Goal: Task Accomplishment & Management: Use online tool/utility

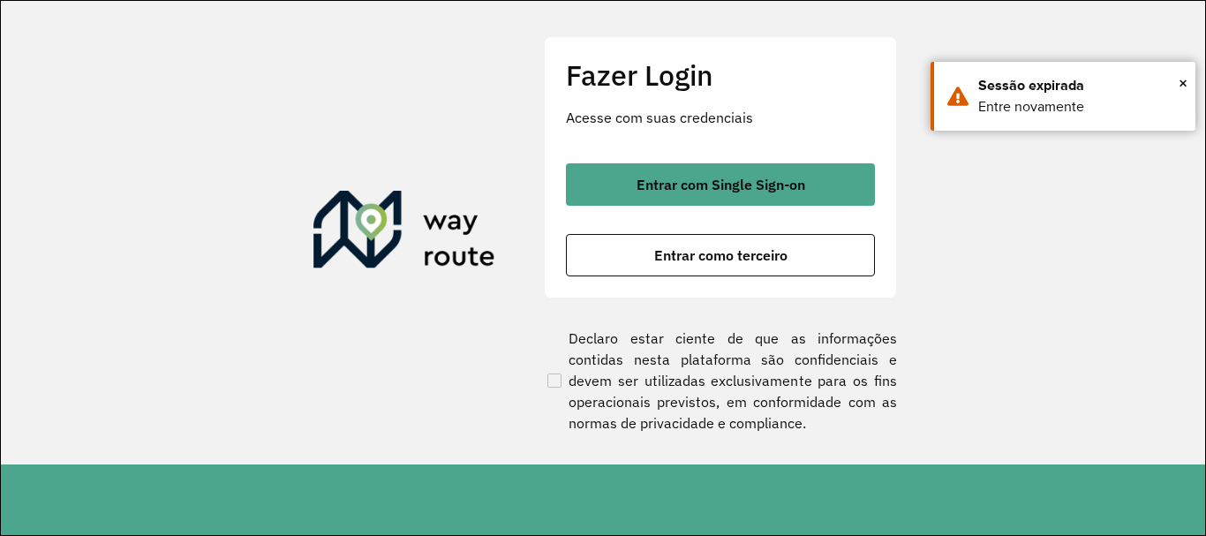
scroll to position [1157, 0]
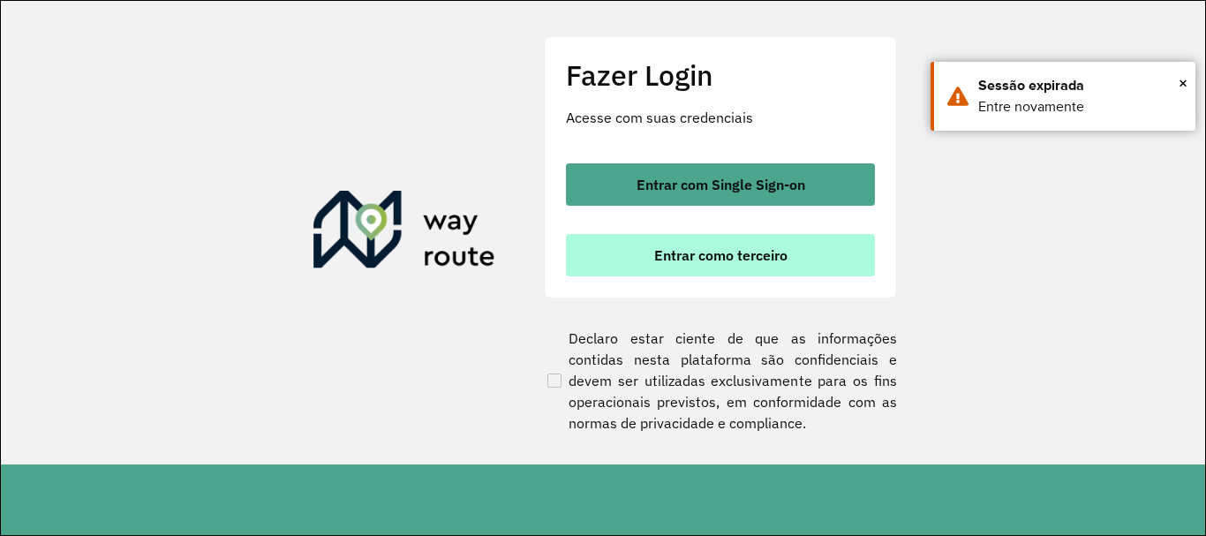
click at [777, 260] on span "Entrar como terceiro" at bounding box center [720, 255] width 133 height 14
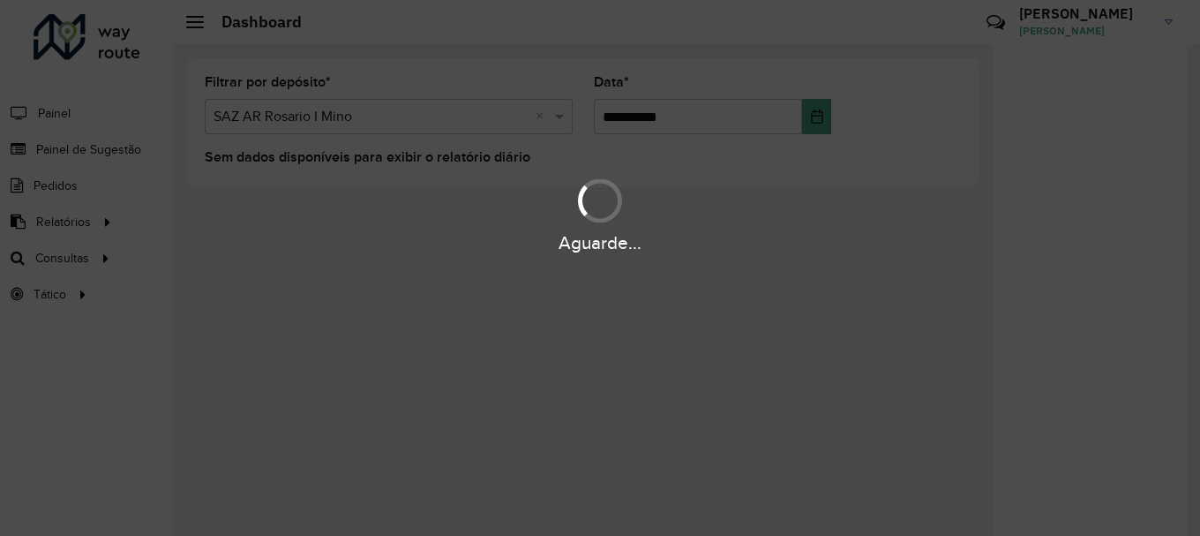
scroll to position [1157, 0]
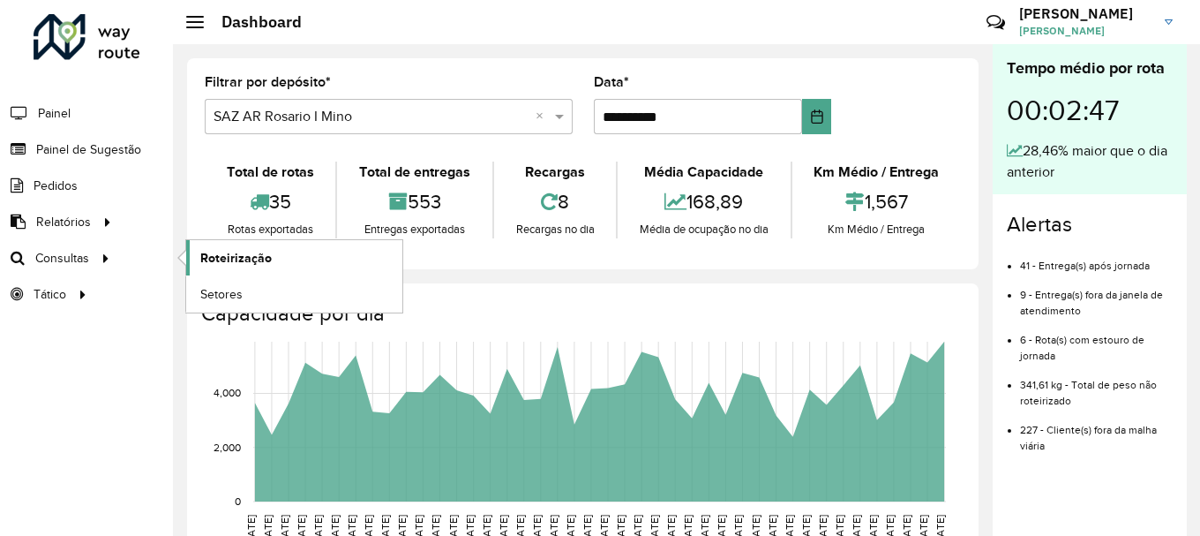
click at [223, 252] on span "Roteirização" at bounding box center [235, 258] width 71 height 19
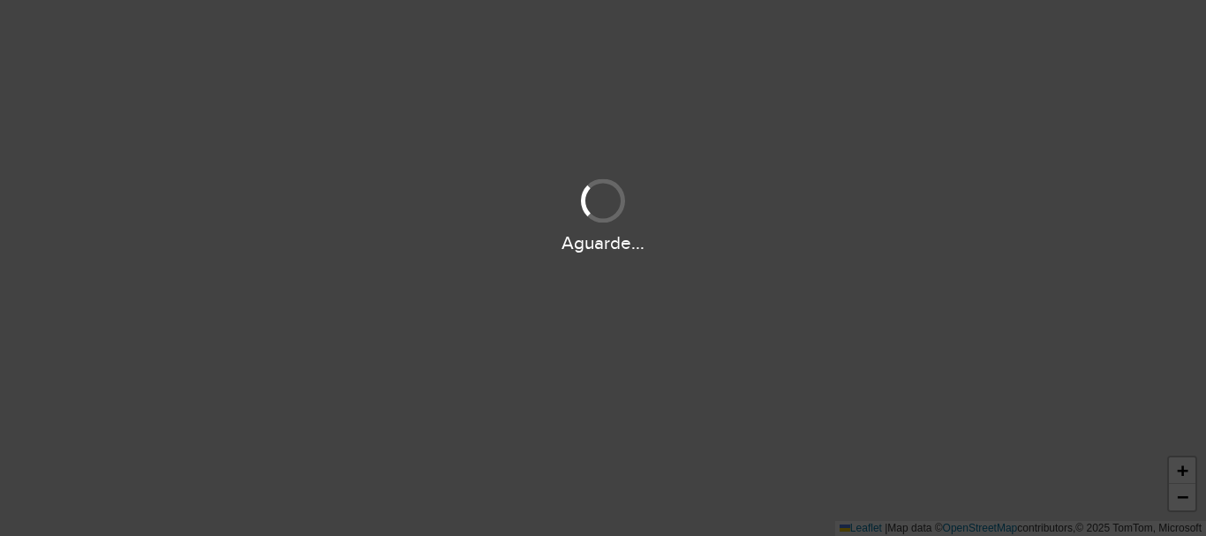
scroll to position [1157, 0]
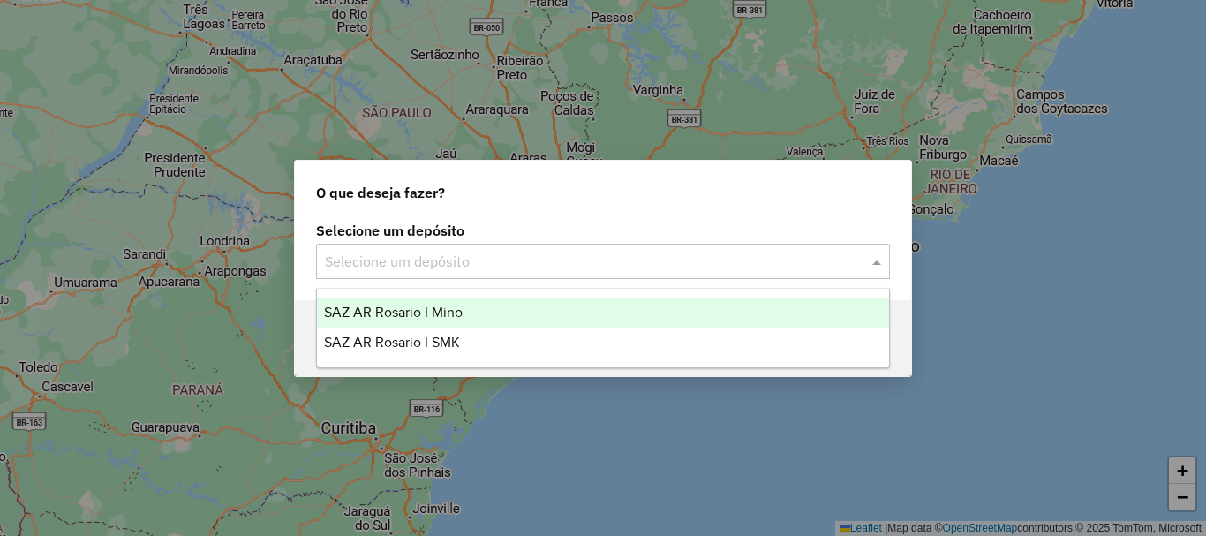
click at [880, 260] on span at bounding box center [879, 261] width 22 height 21
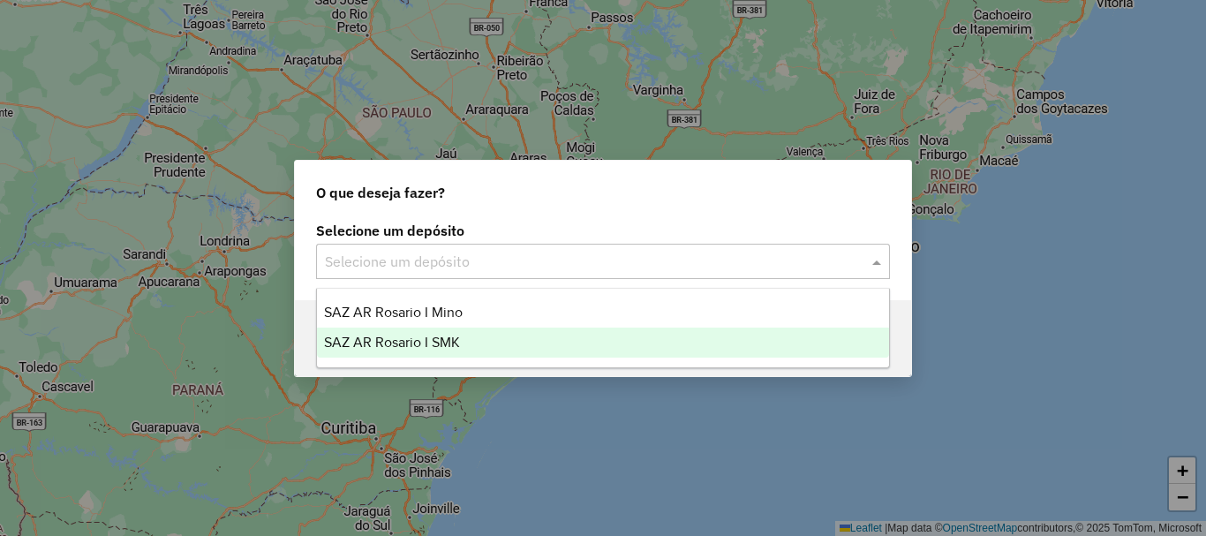
click at [442, 342] on span "SAZ AR Rosario I SMK" at bounding box center [392, 342] width 136 height 15
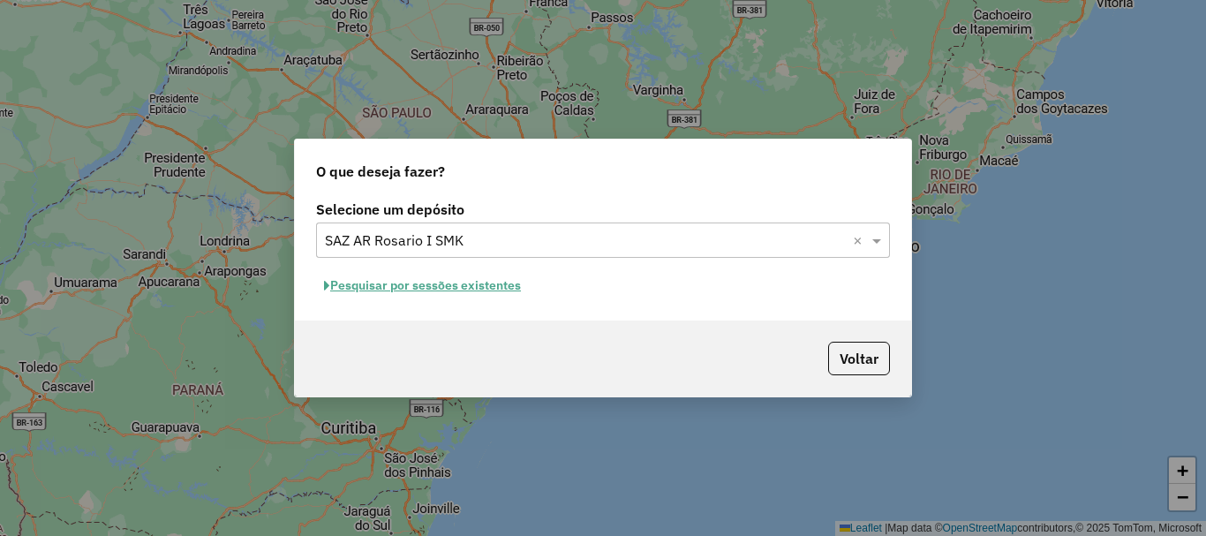
click at [421, 288] on button "Pesquisar por sessões existentes" at bounding box center [422, 285] width 213 height 27
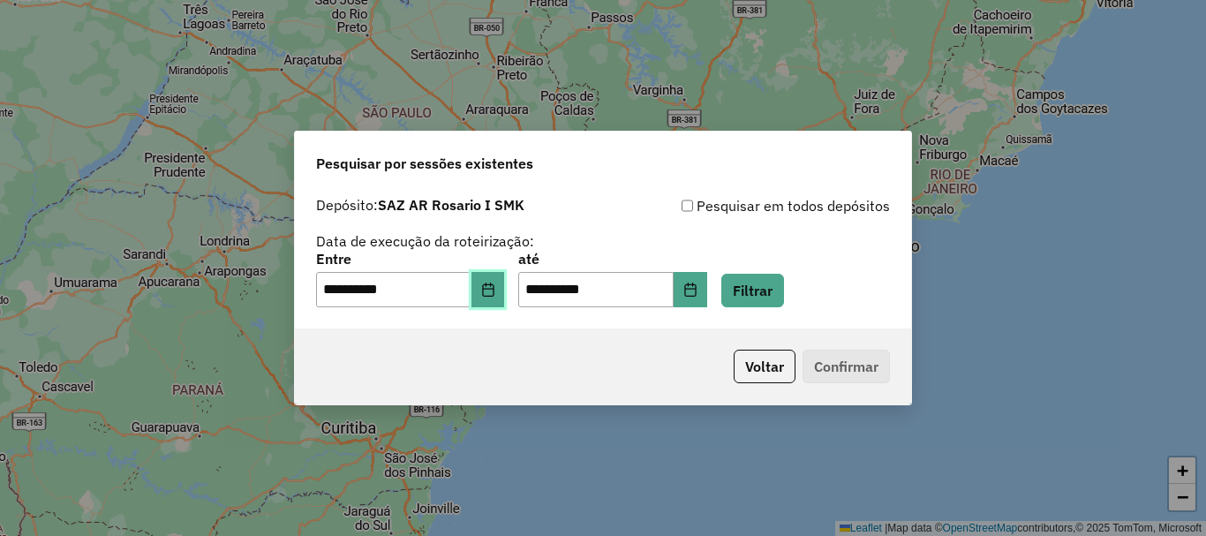
click at [490, 296] on button "Choose Date" at bounding box center [488, 289] width 34 height 35
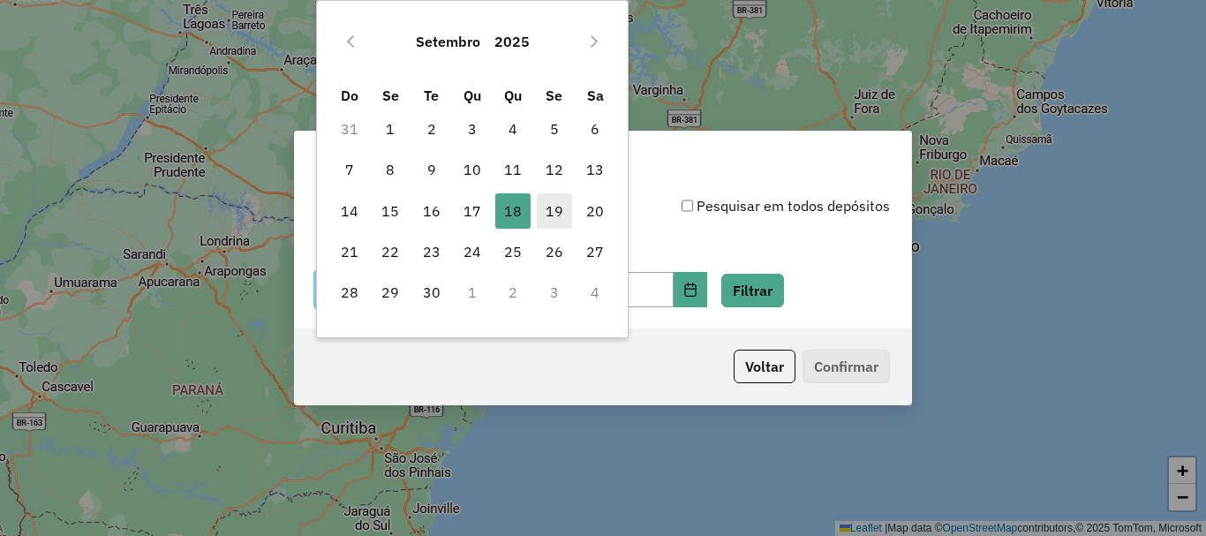
click at [559, 211] on span "19" at bounding box center [554, 210] width 35 height 35
type input "**********"
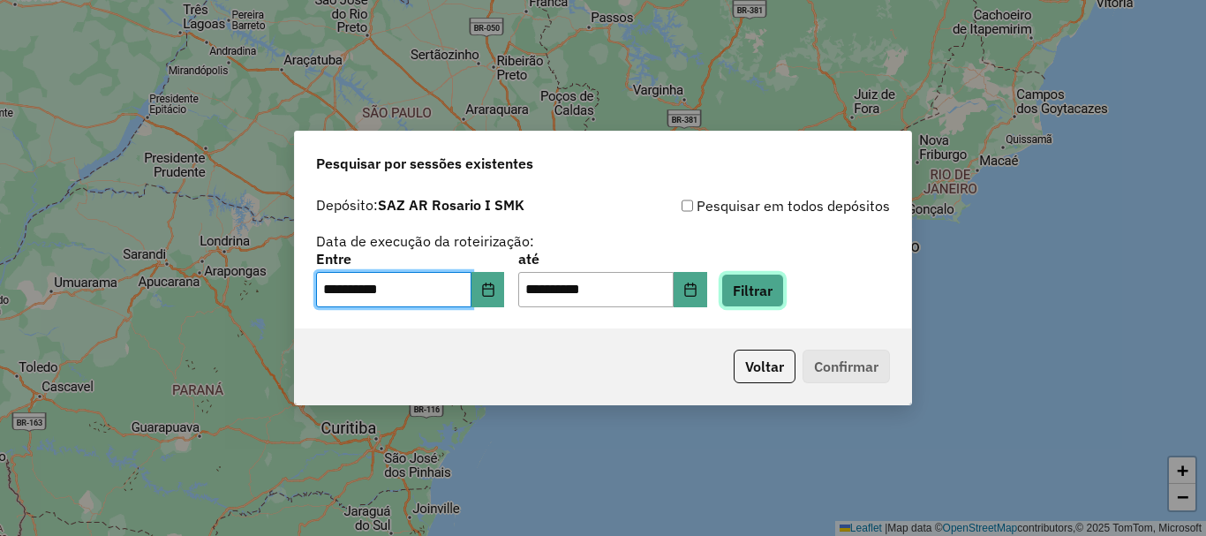
click at [781, 298] on button "Filtrar" at bounding box center [752, 291] width 63 height 34
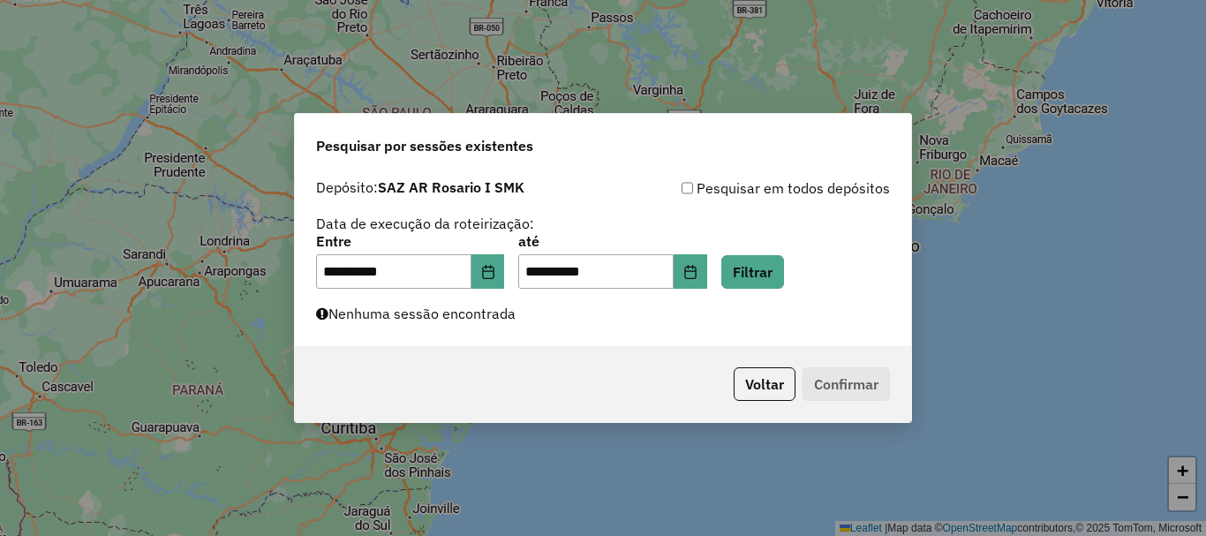
click at [252, 218] on div "**********" at bounding box center [603, 268] width 1206 height 536
click at [780, 273] on button "Filtrar" at bounding box center [752, 272] width 63 height 34
click at [769, 277] on button "Filtrar" at bounding box center [752, 272] width 63 height 34
click at [777, 272] on button "Filtrar" at bounding box center [752, 272] width 63 height 34
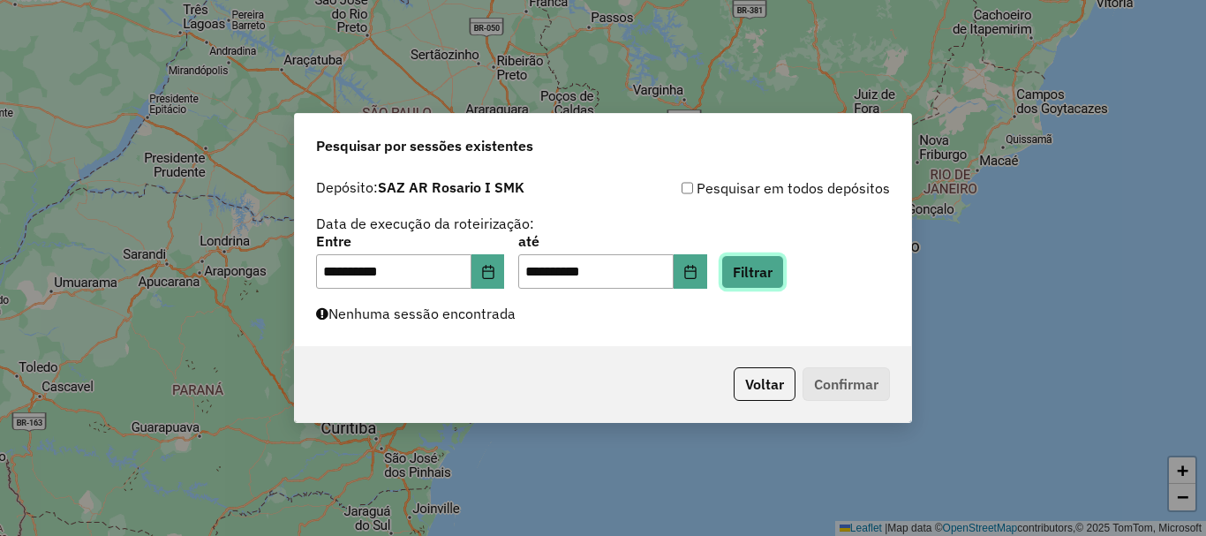
click at [777, 272] on button "Filtrar" at bounding box center [752, 272] width 63 height 34
click at [771, 277] on button "Filtrar" at bounding box center [752, 272] width 63 height 34
click at [765, 262] on button "Filtrar" at bounding box center [752, 272] width 63 height 34
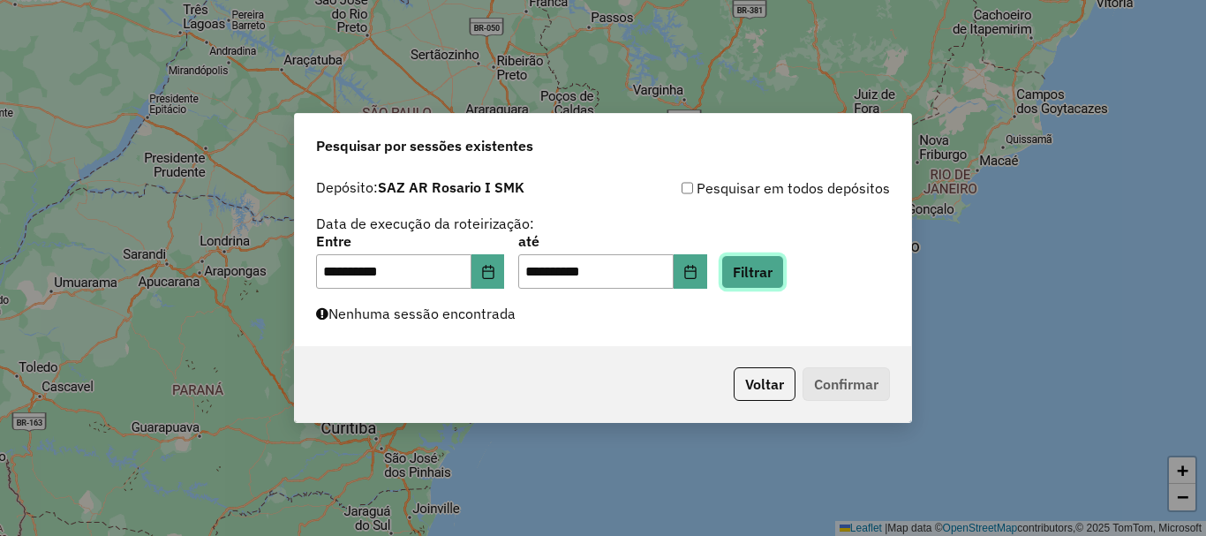
click at [776, 275] on button "Filtrar" at bounding box center [752, 272] width 63 height 34
click at [779, 268] on button "Filtrar" at bounding box center [752, 272] width 63 height 34
click at [784, 278] on button "Filtrar" at bounding box center [752, 272] width 63 height 34
click at [784, 271] on button "Filtrar" at bounding box center [752, 272] width 63 height 34
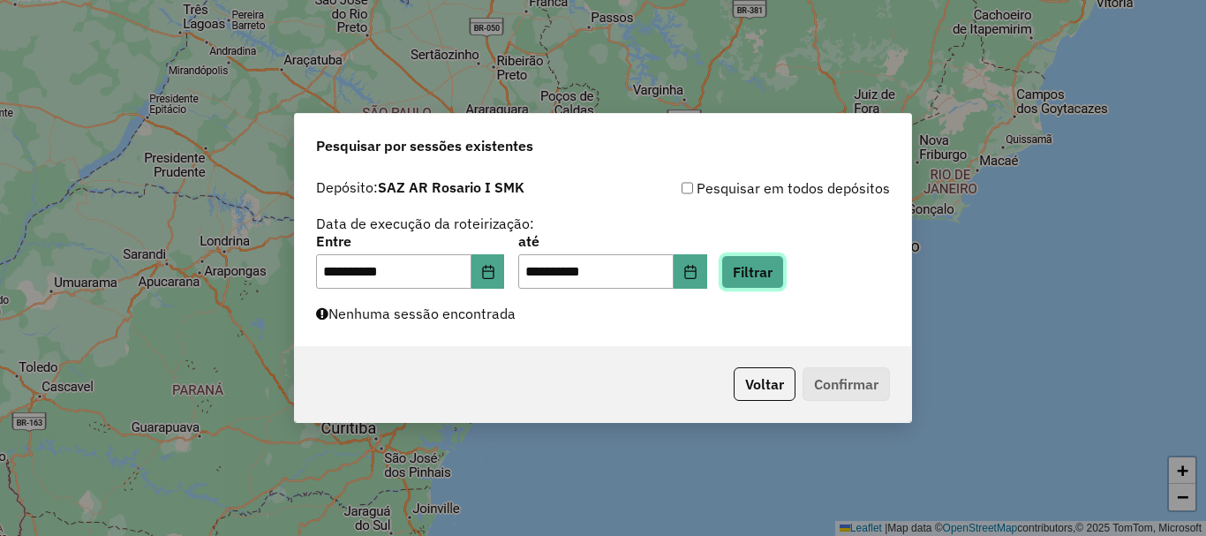
click at [784, 271] on button "Filtrar" at bounding box center [752, 272] width 63 height 34
click at [784, 282] on button "Filtrar" at bounding box center [752, 272] width 63 height 34
click at [771, 266] on button "Filtrar" at bounding box center [752, 272] width 63 height 34
click at [771, 268] on button "Filtrar" at bounding box center [752, 272] width 63 height 34
click at [779, 275] on button "Filtrar" at bounding box center [752, 272] width 63 height 34
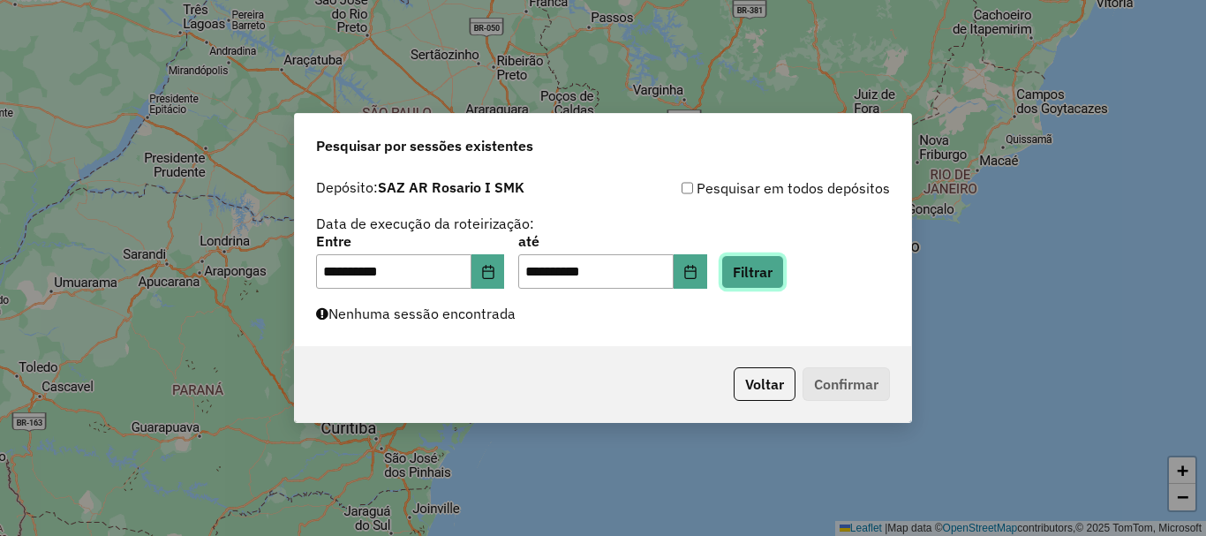
click at [779, 275] on button "Filtrar" at bounding box center [752, 272] width 63 height 34
click at [784, 263] on button "Filtrar" at bounding box center [752, 272] width 63 height 34
click at [784, 267] on button "Filtrar" at bounding box center [752, 272] width 63 height 34
click at [778, 266] on button "Filtrar" at bounding box center [752, 272] width 63 height 34
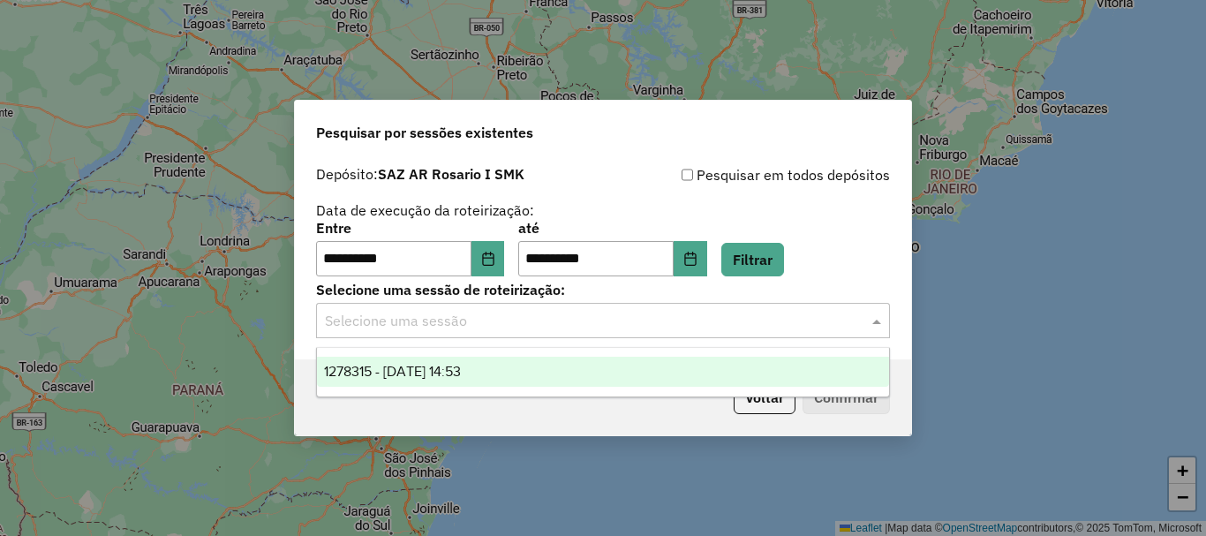
click at [873, 325] on span at bounding box center [879, 320] width 22 height 21
click at [403, 373] on span "1278315 - 19/09/2025 14:53" at bounding box center [392, 371] width 137 height 15
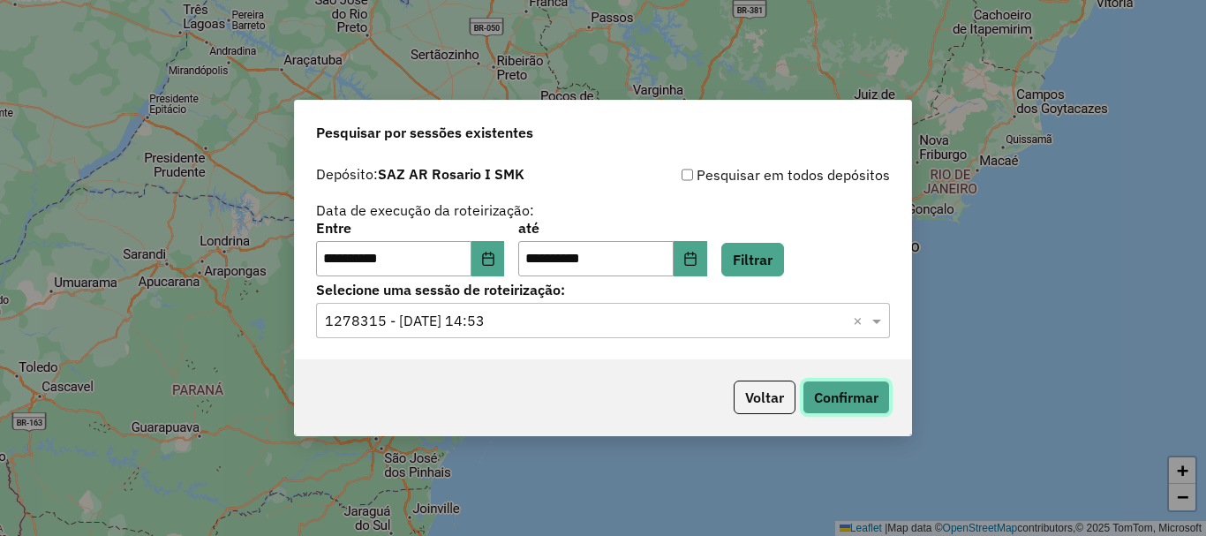
click at [832, 395] on button "Confirmar" at bounding box center [845, 397] width 87 height 34
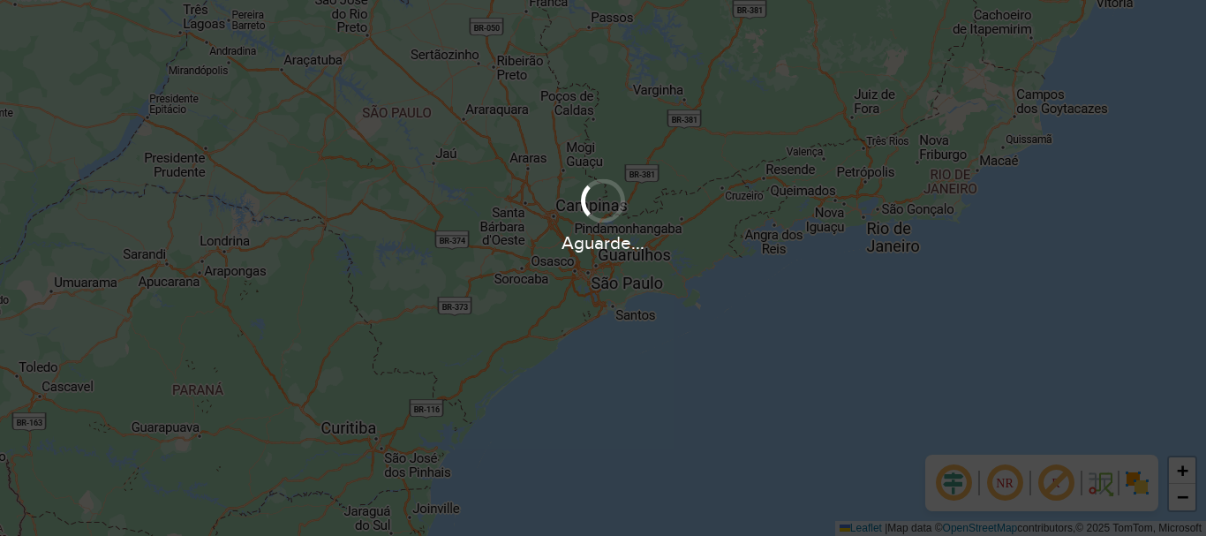
scroll to position [1157, 0]
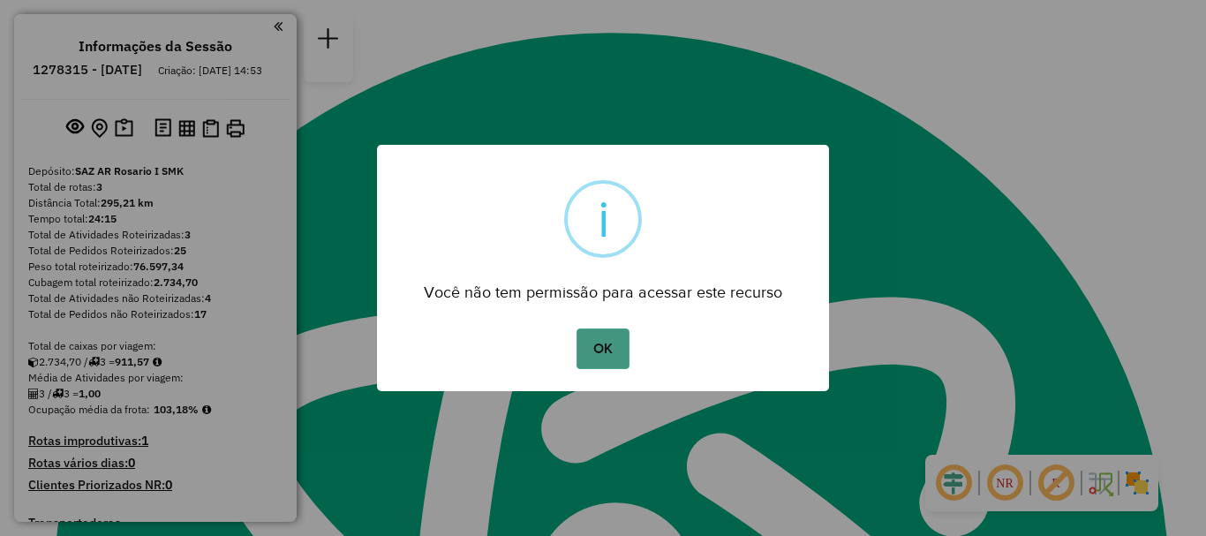
click at [605, 349] on button "OK" at bounding box center [602, 348] width 52 height 41
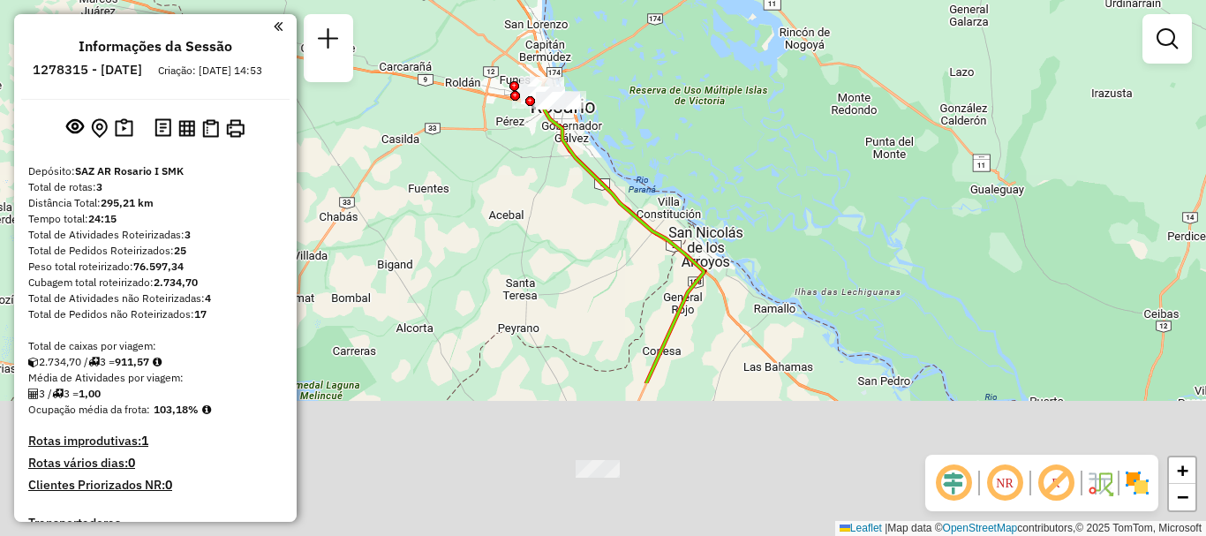
drag, startPoint x: 700, startPoint y: 442, endPoint x: 635, endPoint y: 202, distance: 248.8
click at [635, 202] on div "Janela de atendimento Grade de atendimento Capacidade Transportadoras Veículos …" at bounding box center [603, 268] width 1206 height 536
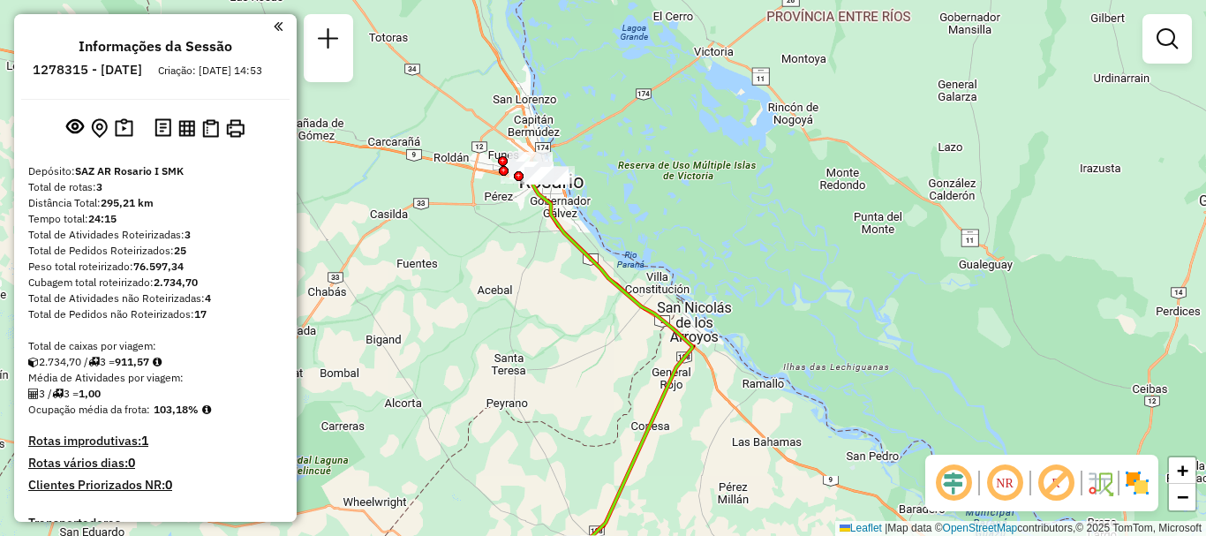
drag, startPoint x: 580, startPoint y: 281, endPoint x: 563, endPoint y: 506, distance: 225.7
click at [563, 506] on div "Janela de atendimento Grade de atendimento Capacidade Transportadoras Veículos …" at bounding box center [603, 268] width 1206 height 536
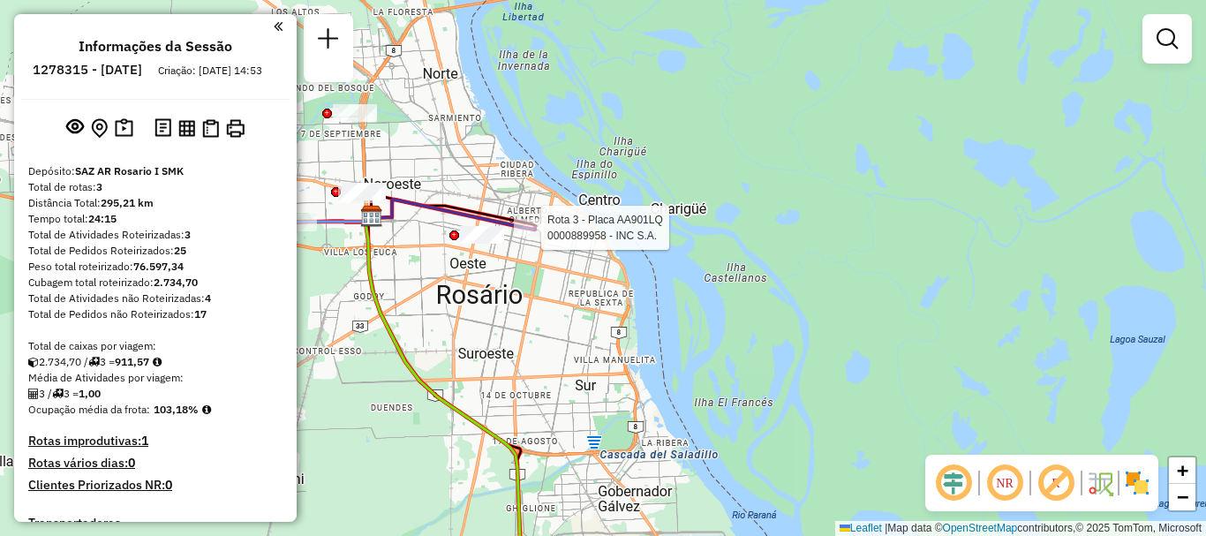
select select "**********"
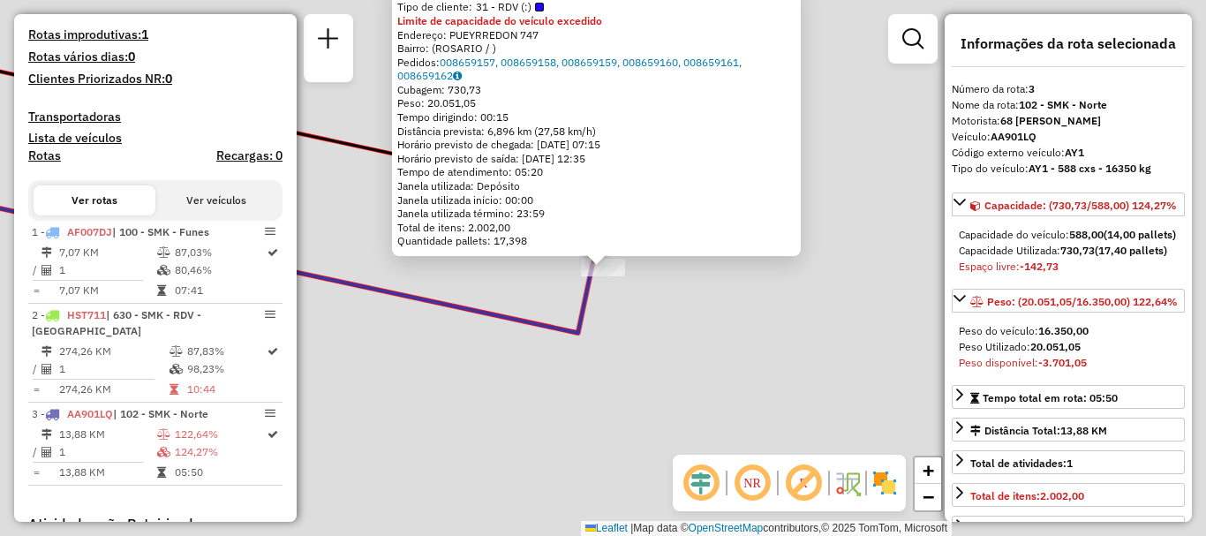
scroll to position [694, 0]
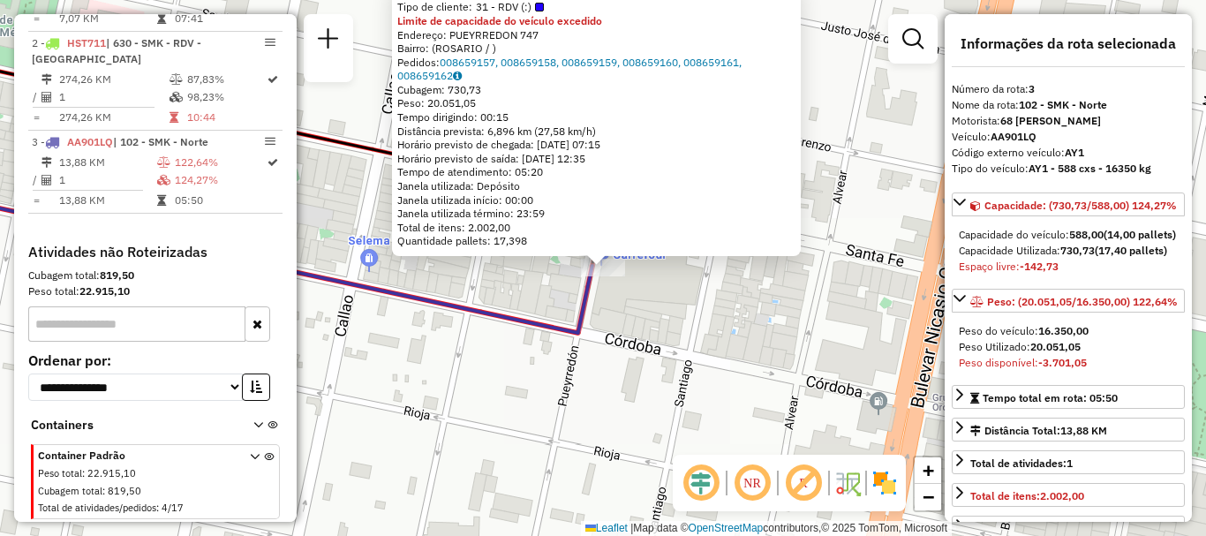
click at [539, 291] on div "0000889958 - INC S.A. Tipo de cliente: 31 - RDV (:) Limite de capacidade do veí…" at bounding box center [603, 268] width 1206 height 536
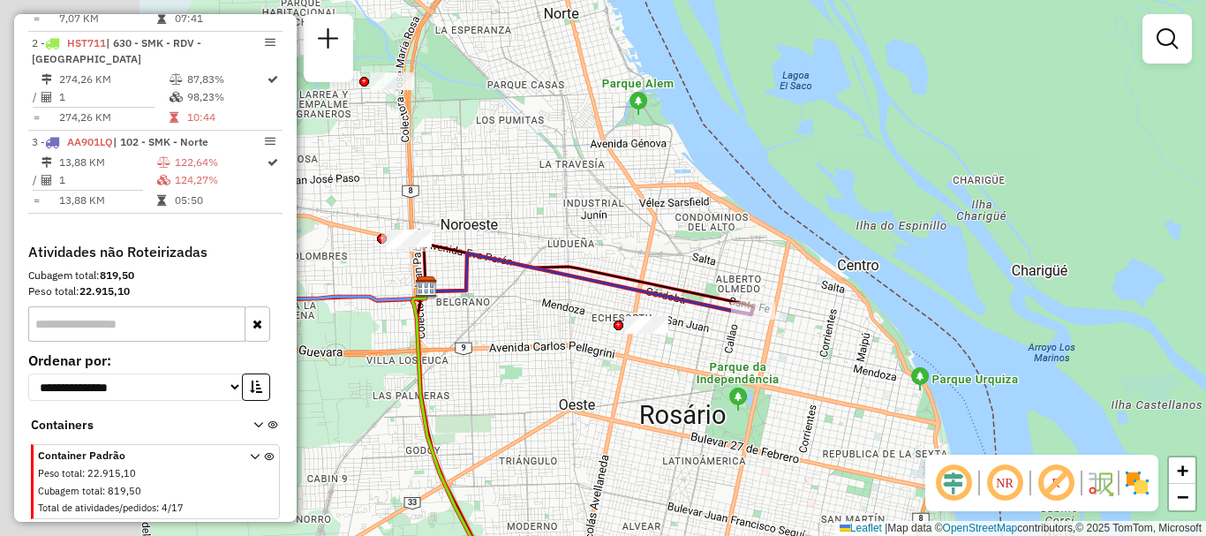
drag, startPoint x: 468, startPoint y: 342, endPoint x: 684, endPoint y: 354, distance: 216.6
click at [681, 355] on div "Janela de atendimento Grade de atendimento Capacidade Transportadoras Veículos …" at bounding box center [603, 268] width 1206 height 536
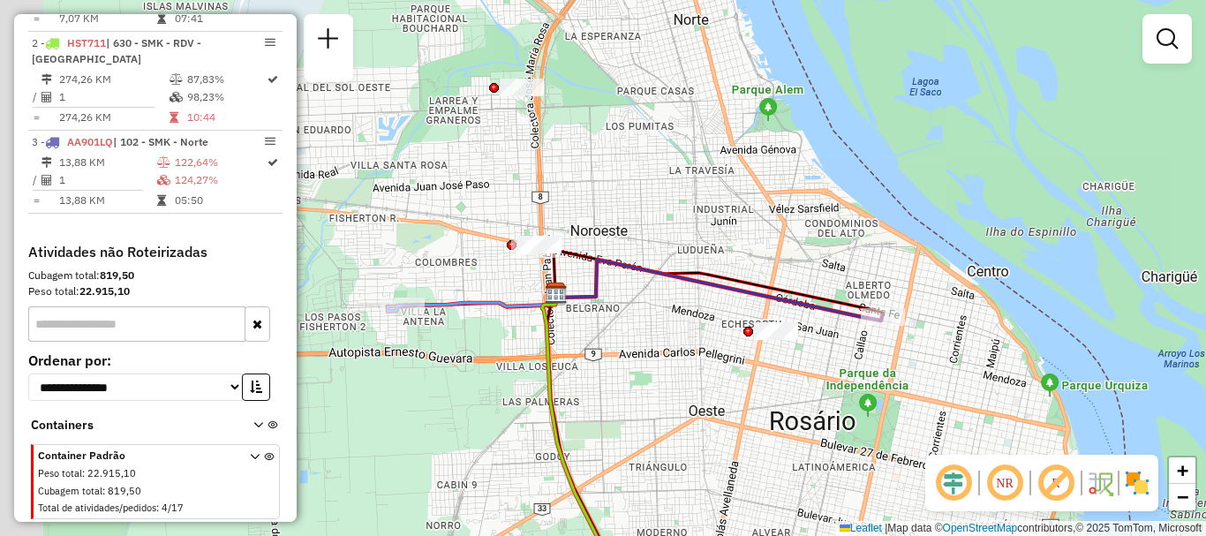
drag, startPoint x: 536, startPoint y: 326, endPoint x: 740, endPoint y: 331, distance: 204.0
click at [740, 331] on div "Janela de atendimento Grade de atendimento Capacidade Transportadoras Veículos …" at bounding box center [603, 268] width 1206 height 536
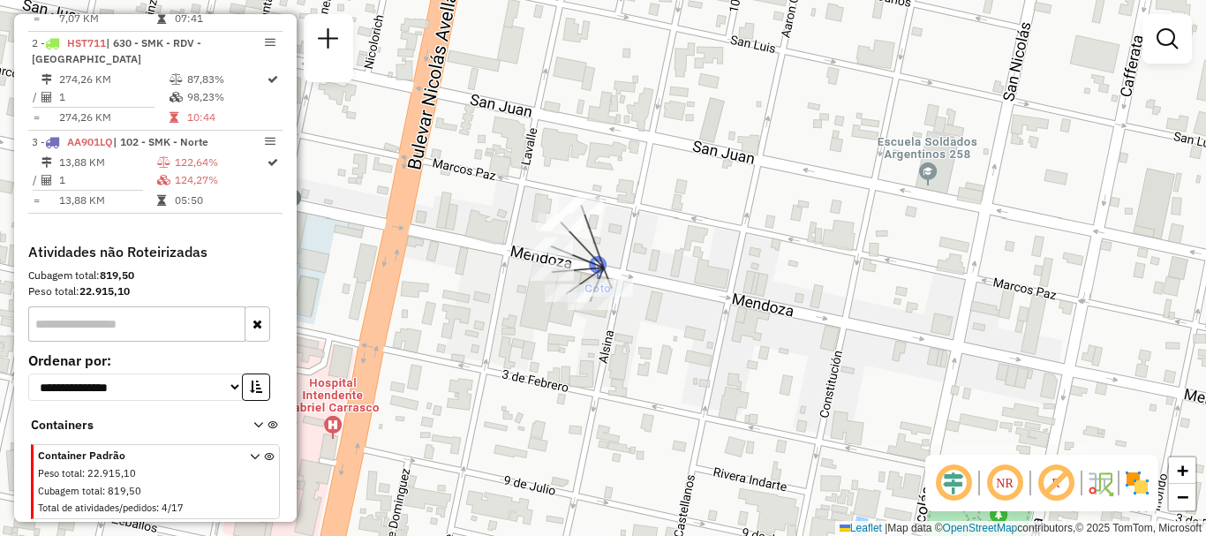
click at [752, 349] on div "Janela de atendimento Grade de atendimento Capacidade Transportadoras Veículos …" at bounding box center [603, 268] width 1206 height 536
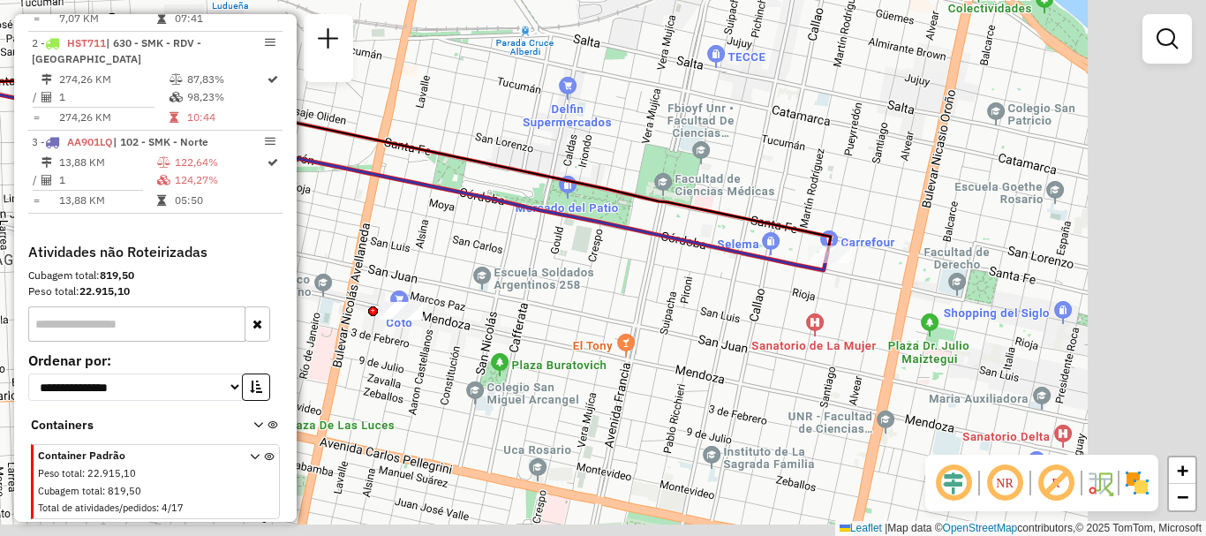
drag, startPoint x: 828, startPoint y: 326, endPoint x: 500, endPoint y: 310, distance: 327.9
click at [500, 310] on div "Janela de atendimento Grade de atendimento Capacidade Transportadoras Veículos …" at bounding box center [603, 268] width 1206 height 536
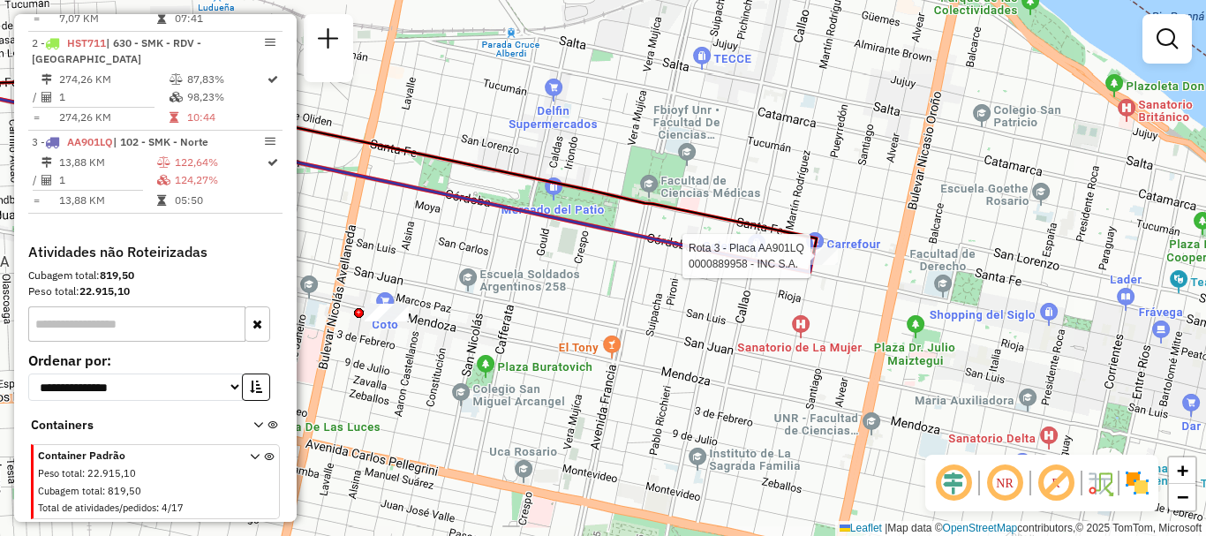
select select "**********"
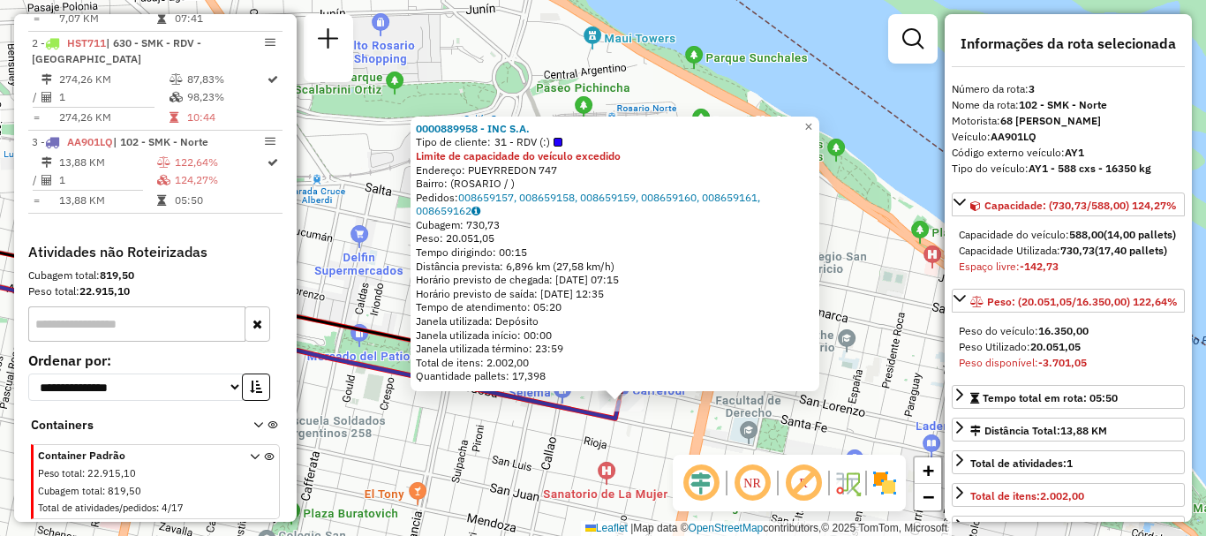
drag, startPoint x: 509, startPoint y: 332, endPoint x: 523, endPoint y: 457, distance: 126.1
click at [526, 465] on div "0000889958 - INC S.A. Tipo de cliente: 31 - RDV (:) Limite de capacidade do veí…" at bounding box center [603, 268] width 1206 height 536
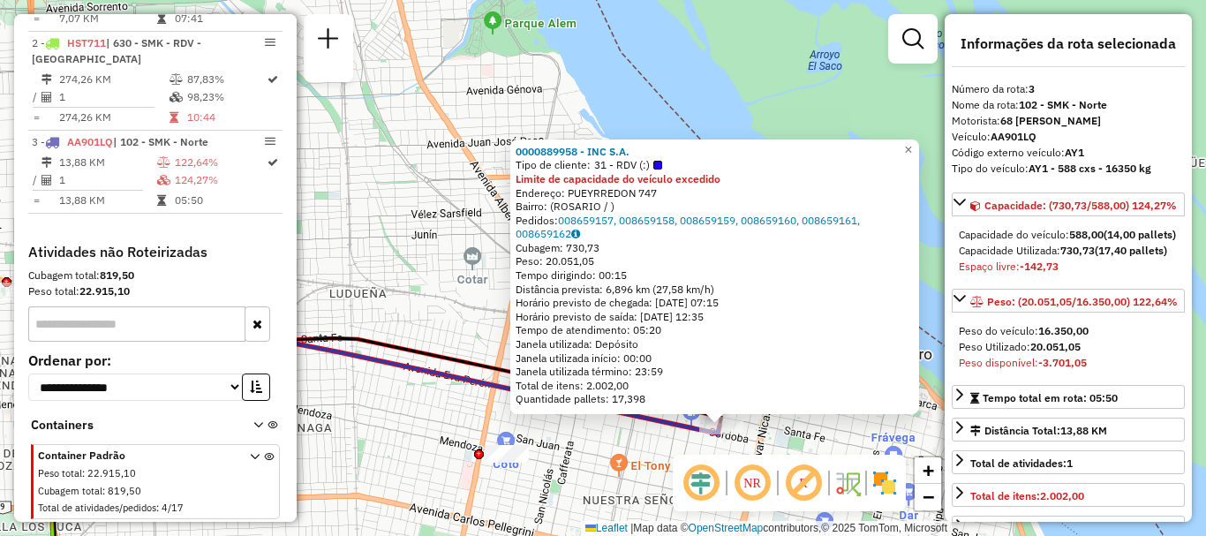
drag, startPoint x: 494, startPoint y: 415, endPoint x: 817, endPoint y: 418, distance: 323.1
click at [798, 423] on div "0000889958 - INC S.A. Tipo de cliente: 31 - RDV (:) Limite de capacidade do veí…" at bounding box center [603, 268] width 1206 height 536
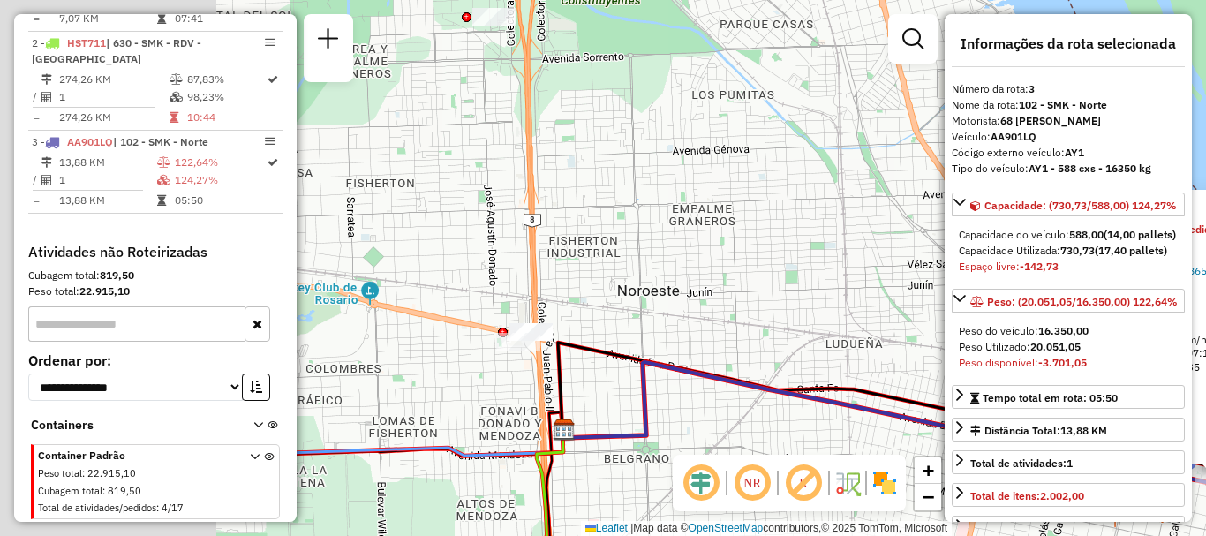
drag, startPoint x: 612, startPoint y: 424, endPoint x: 834, endPoint y: 439, distance: 222.9
click at [834, 439] on div "0000889958 - INC S.A. Tipo de cliente: 31 - RDV (:) Limite de capacidade do veí…" at bounding box center [603, 268] width 1206 height 536
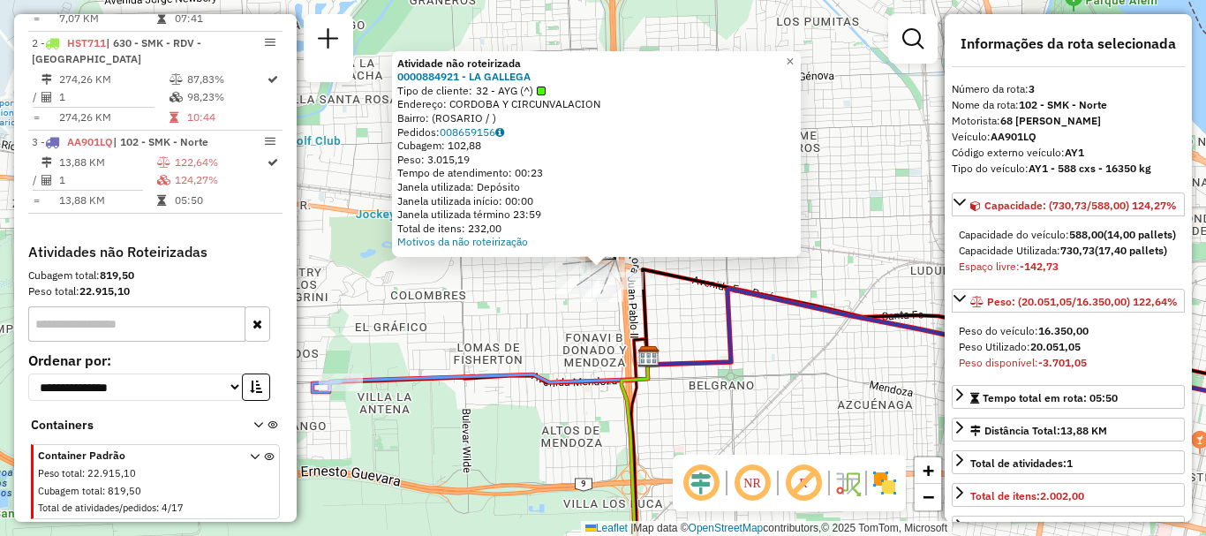
click at [518, 344] on div "Atividade não roteirizada 0000884921 - LA GALLEGA Tipo de cliente: 32 - AYG (^)…" at bounding box center [603, 268] width 1206 height 536
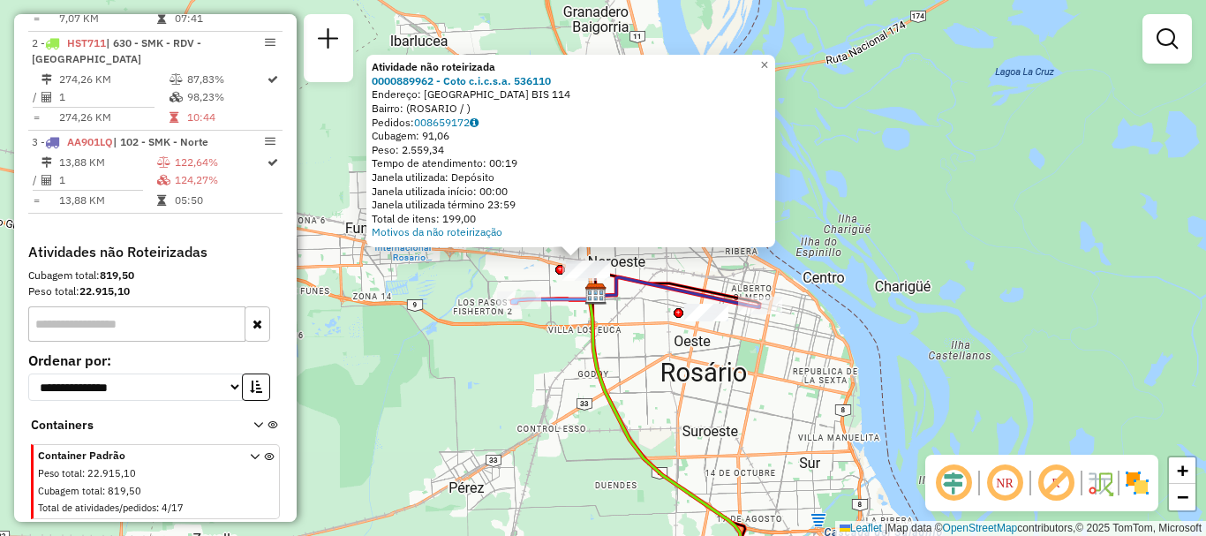
click at [703, 269] on div "Atividade não roteirizada 0000889962 - Coto c.i.c.s.a. 536110 Endereço: [GEOGRA…" at bounding box center [603, 268] width 1206 height 536
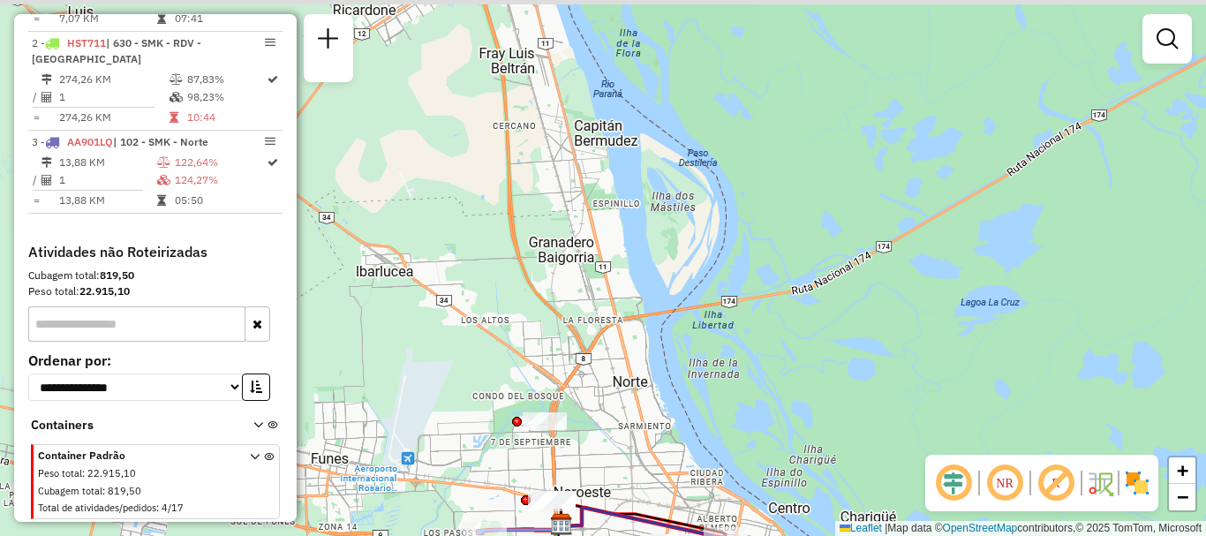
drag, startPoint x: 627, startPoint y: 211, endPoint x: 590, endPoint y: 424, distance: 215.9
click at [590, 423] on div "Janela de atendimento Grade de atendimento Capacidade Transportadoras Veículos …" at bounding box center [603, 268] width 1206 height 536
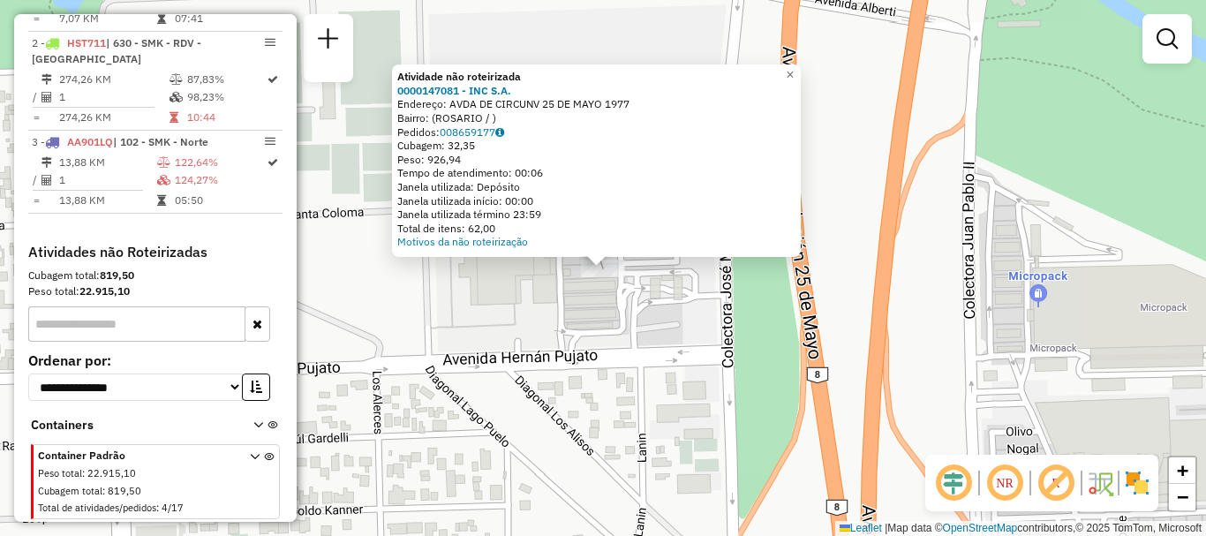
click at [610, 309] on div "Atividade não roteirizada 0000147081 - INC S.A. Endereço: AVDA DE CIRCUNV 25 DE…" at bounding box center [603, 268] width 1206 height 536
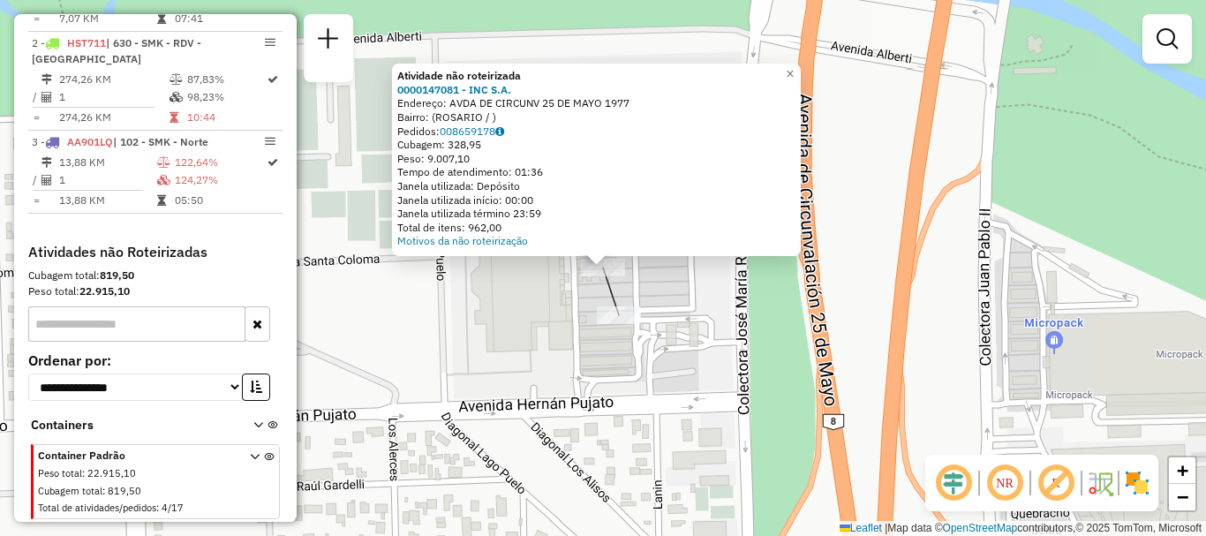
click at [583, 325] on div "Atividade não roteirizada 0000147081 - INC S.A. Endereço: AVDA DE CIRCUNV 25 DE…" at bounding box center [603, 268] width 1206 height 536
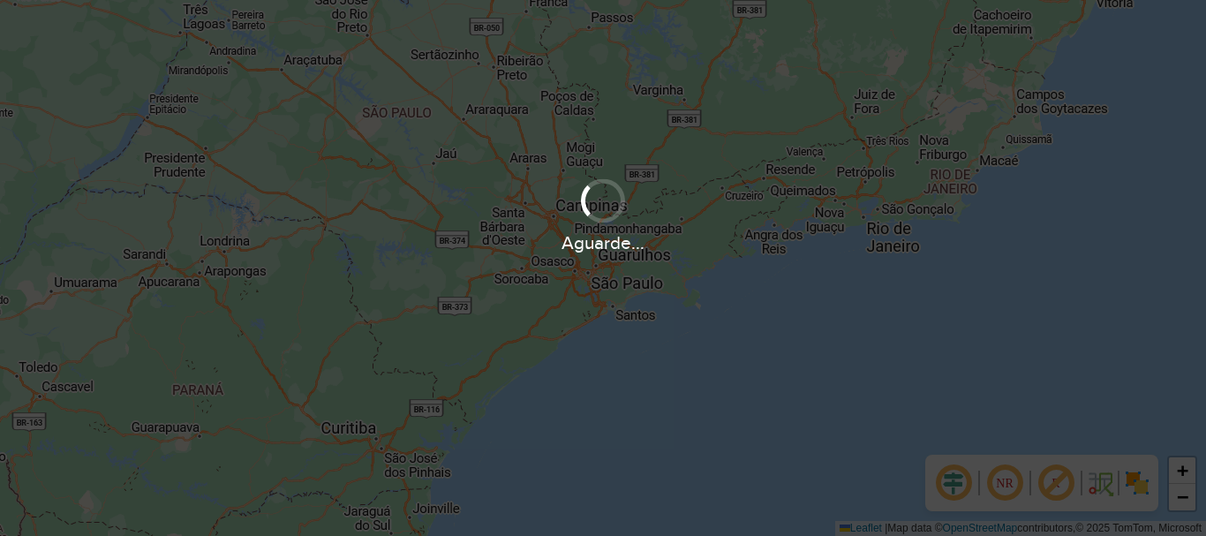
scroll to position [1157, 0]
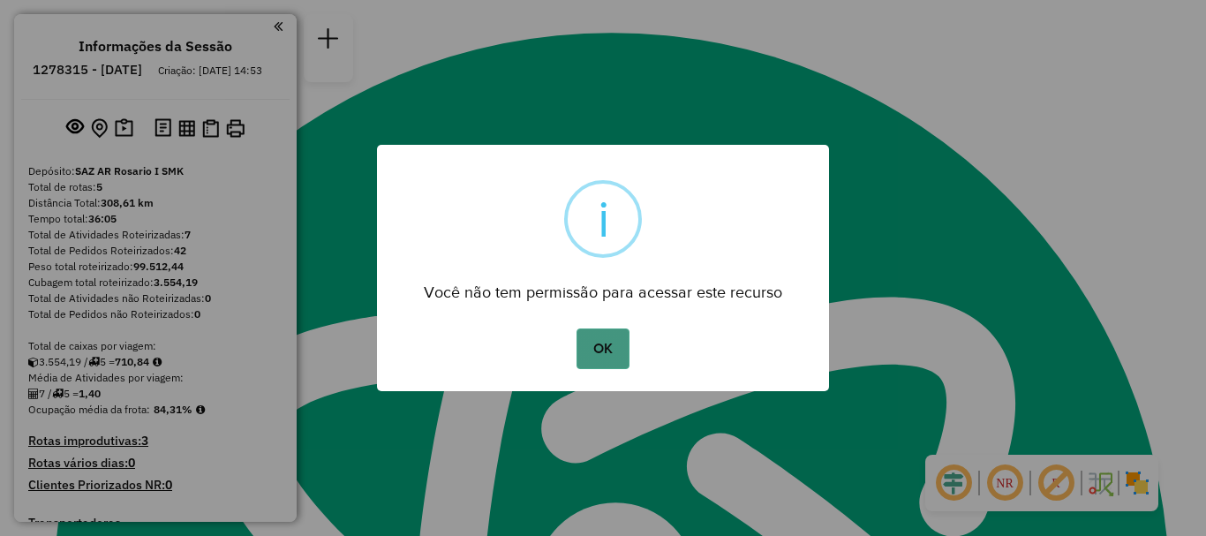
click at [581, 348] on button "OK" at bounding box center [602, 348] width 52 height 41
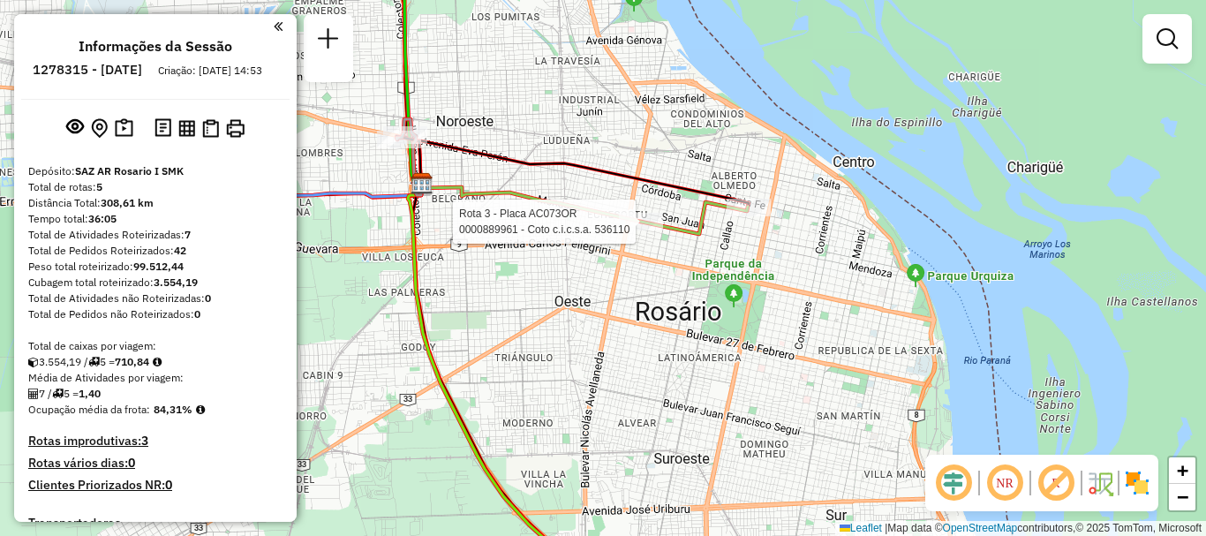
select select "**********"
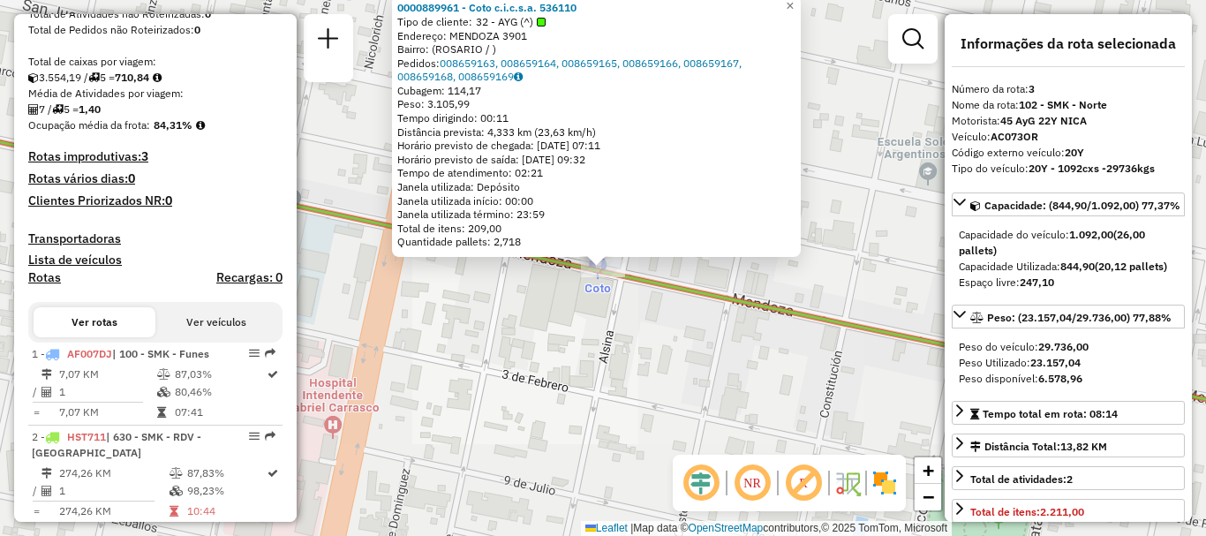
scroll to position [598, 0]
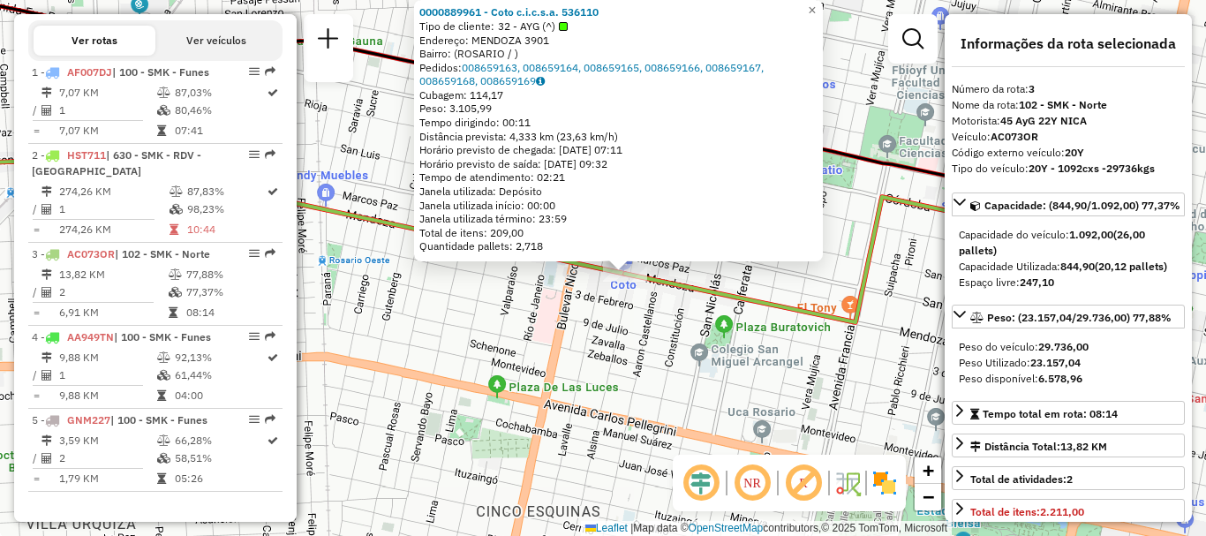
click at [650, 281] on icon at bounding box center [838, 259] width 426 height 125
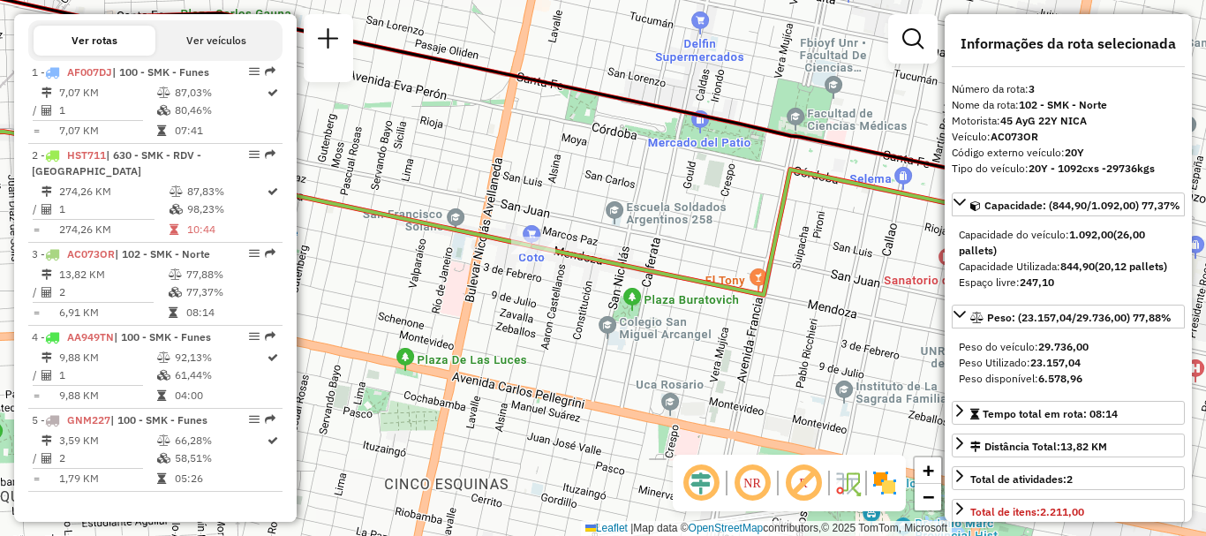
drag, startPoint x: 578, startPoint y: 228, endPoint x: 486, endPoint y: 200, distance: 95.8
click at [486, 200] on div "Janela de atendimento Grade de atendimento Capacidade Transportadoras Veículos …" at bounding box center [603, 268] width 1206 height 536
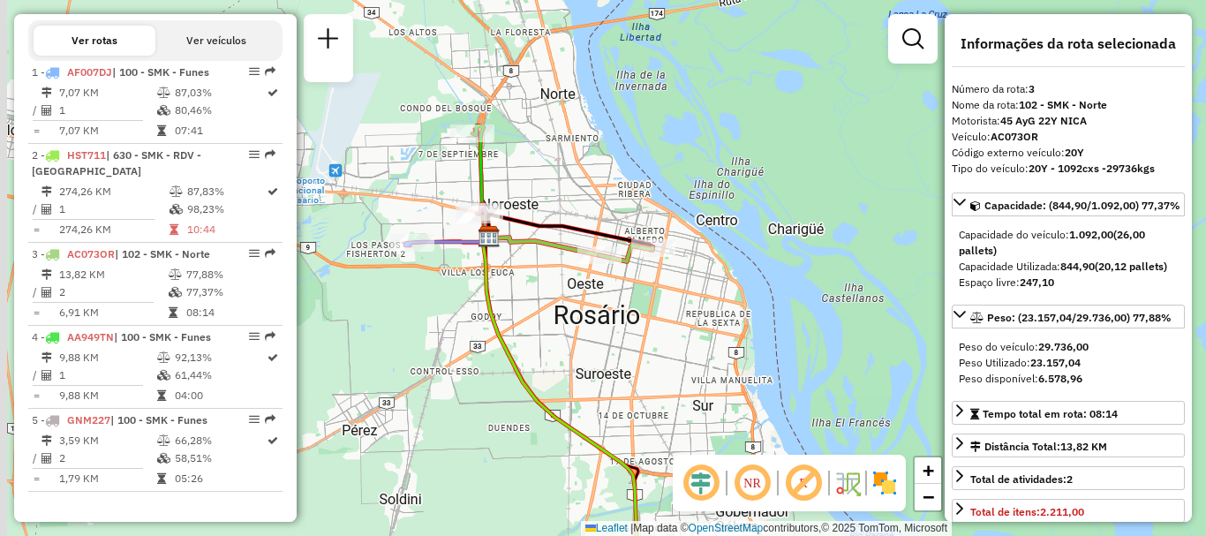
drag, startPoint x: 491, startPoint y: 260, endPoint x: 606, endPoint y: 290, distance: 119.5
click at [606, 290] on div "Janela de atendimento Grade de atendimento Capacidade Transportadoras Veículos …" at bounding box center [603, 268] width 1206 height 536
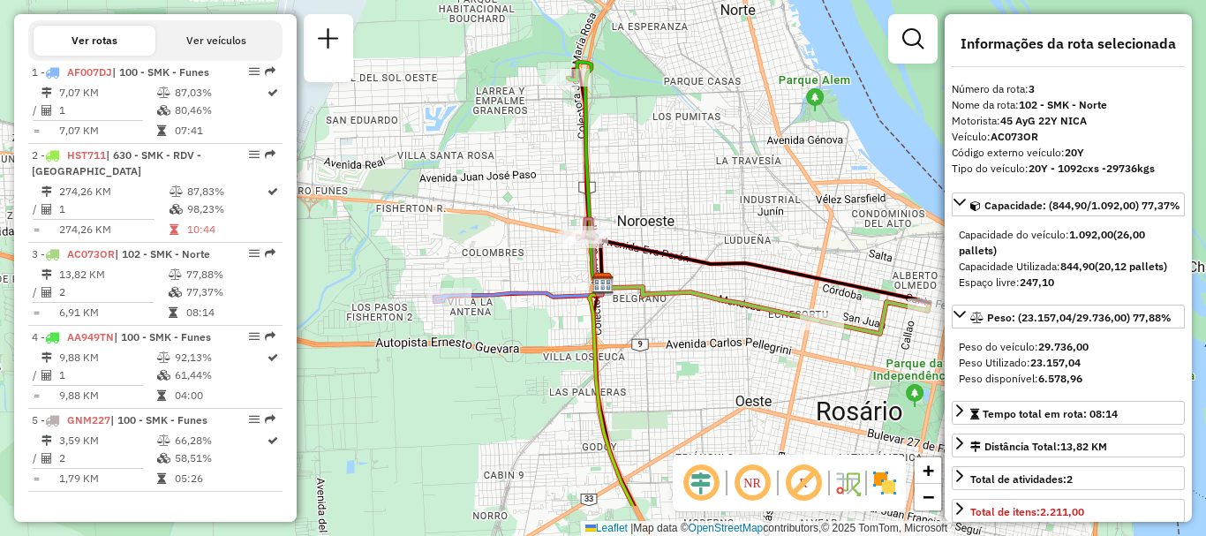
drag, startPoint x: 483, startPoint y: 372, endPoint x: 546, endPoint y: 290, distance: 104.0
click at [546, 290] on icon at bounding box center [518, 292] width 168 height 19
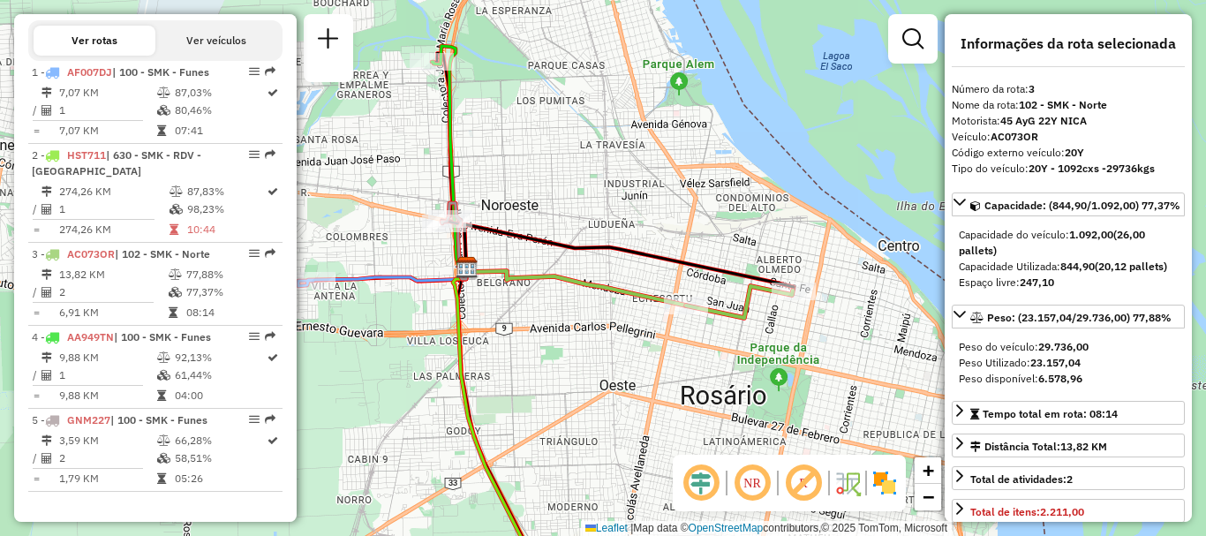
drag, startPoint x: 548, startPoint y: 291, endPoint x: 360, endPoint y: 263, distance: 190.1
click at [360, 267] on icon at bounding box center [382, 276] width 168 height 19
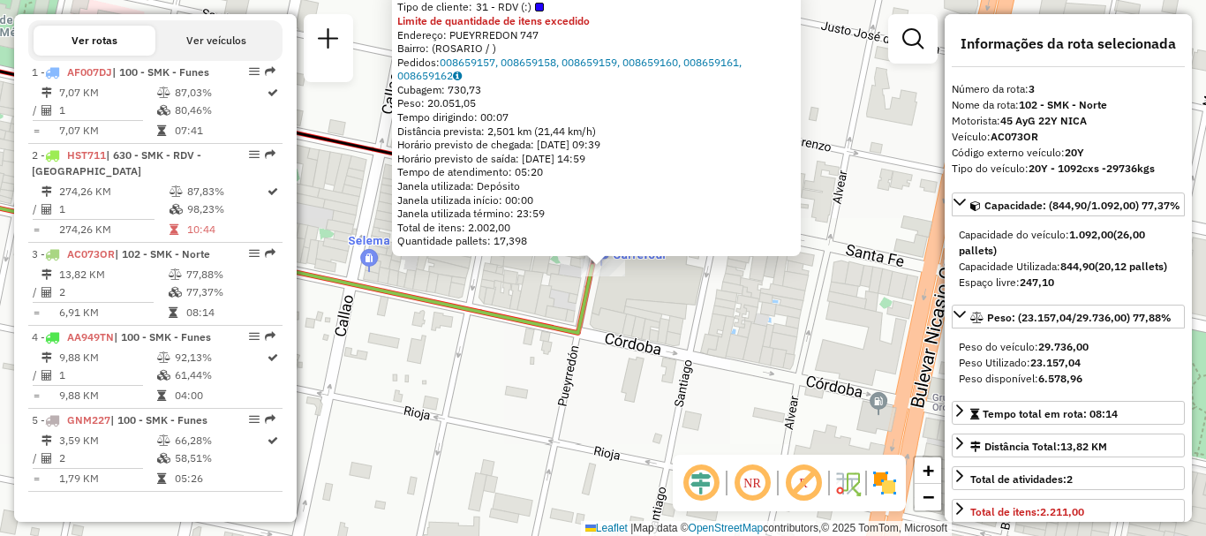
click at [742, 283] on div "0000889958 - INC S.A. Tipo de cliente: 31 - RDV (:) Limite de quantidade de ite…" at bounding box center [603, 268] width 1206 height 536
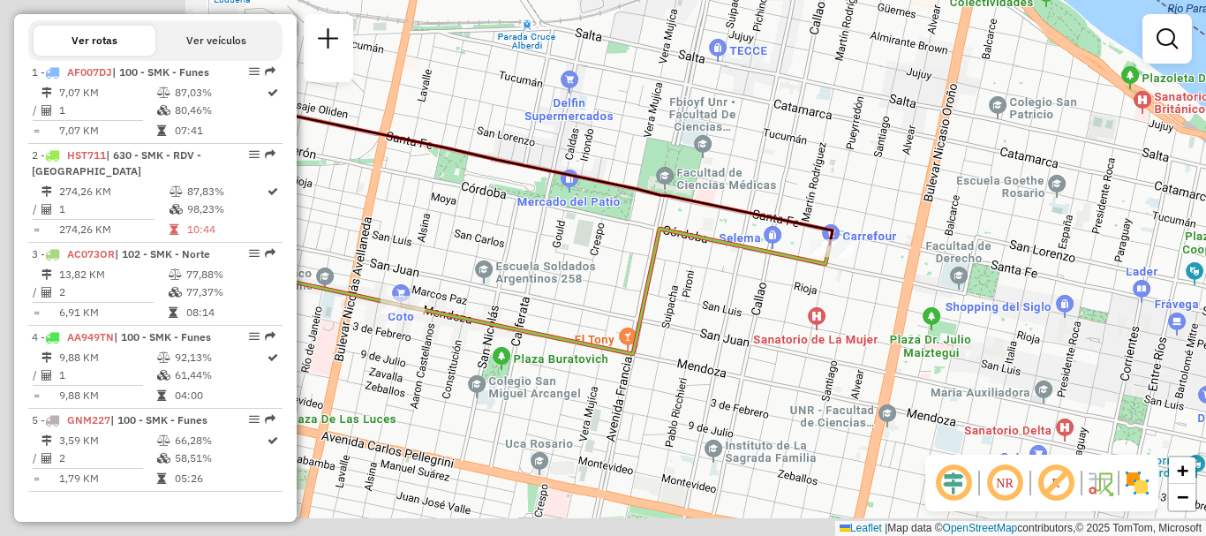
drag, startPoint x: 706, startPoint y: 266, endPoint x: 770, endPoint y: 258, distance: 64.0
click at [770, 258] on div "Janela de atendimento Grade de atendimento Capacidade Transportadoras Veículos …" at bounding box center [603, 268] width 1206 height 536
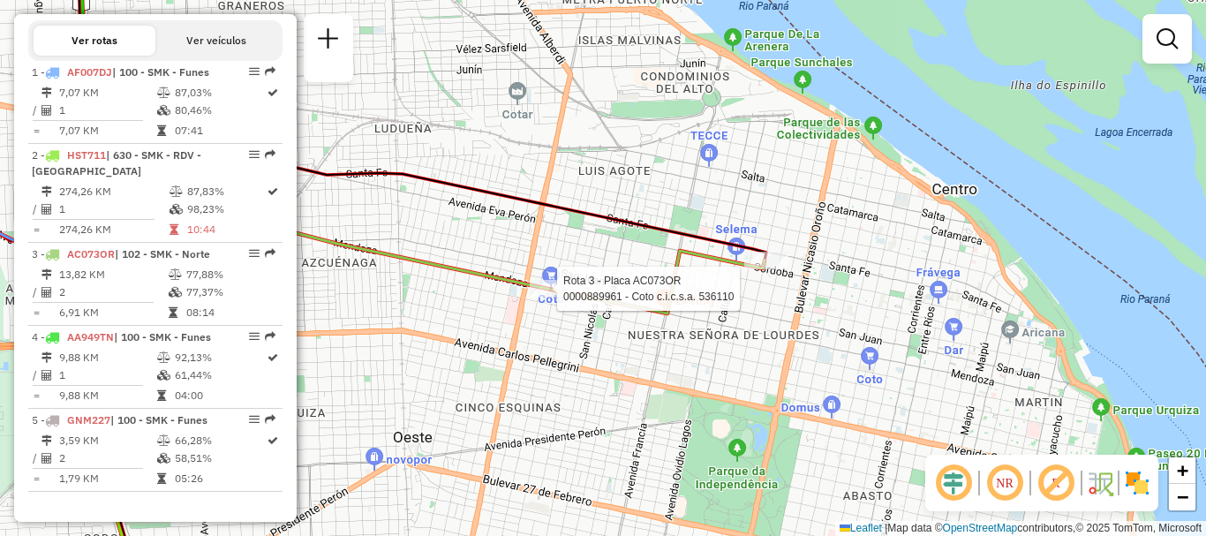
select select "**********"
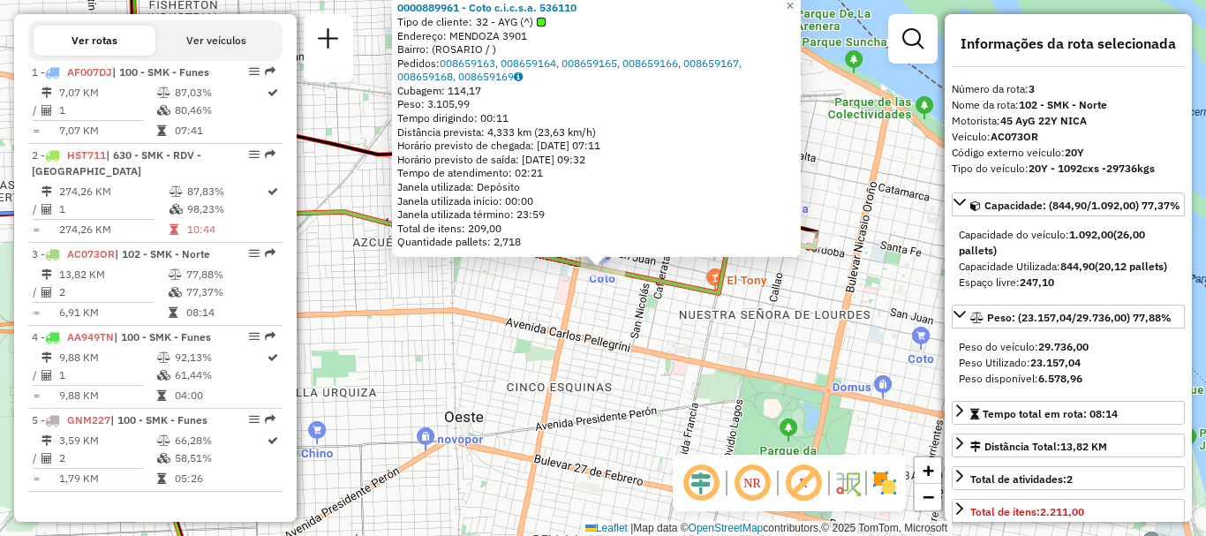
click at [651, 350] on div "0000889961 - Coto c.i.c.s.a. 536110 Tipo de cliente: 32 - AYG (^) Endereço: MEN…" at bounding box center [603, 268] width 1206 height 536
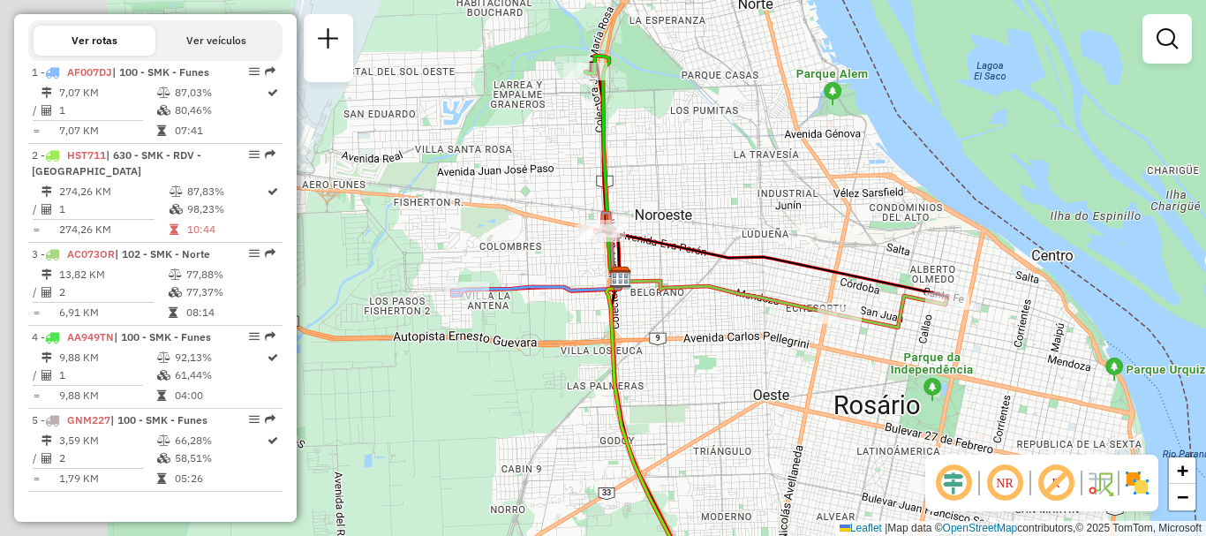
drag, startPoint x: 695, startPoint y: 289, endPoint x: 892, endPoint y: 294, distance: 196.9
click at [892, 294] on div "Janela de atendimento Grade de atendimento Capacidade Transportadoras Veículos …" at bounding box center [603, 268] width 1206 height 536
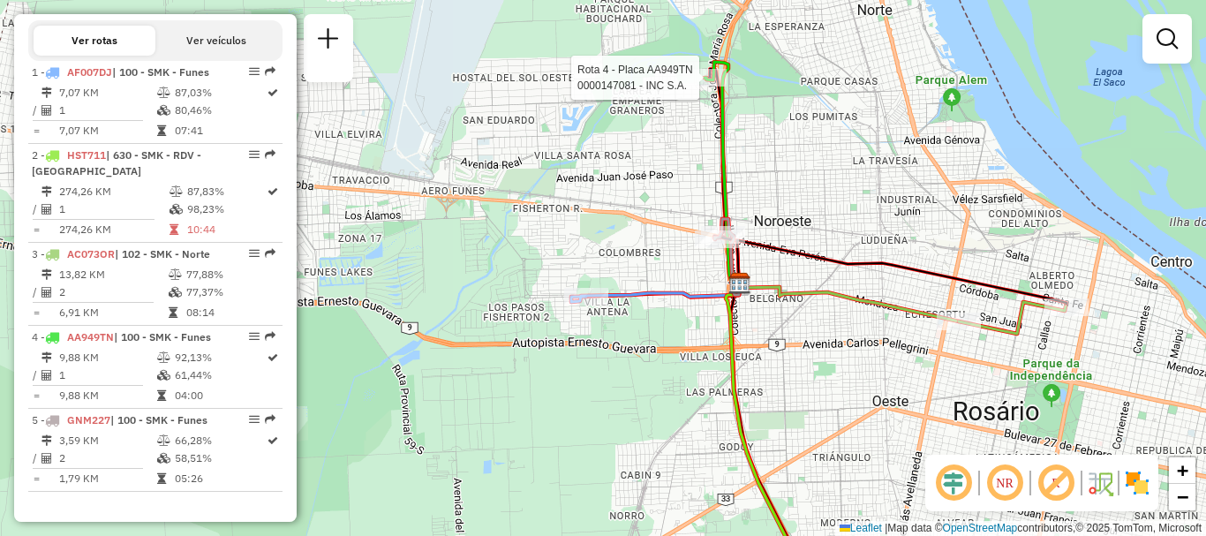
select select "**********"
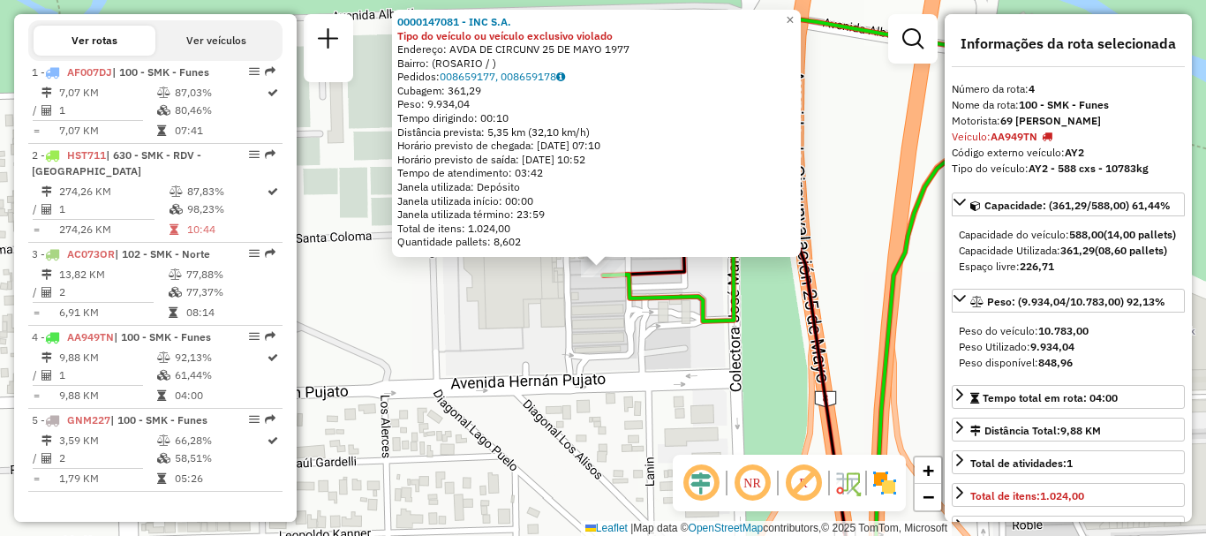
click at [606, 314] on div "0000147081 - INC S.A. Tipo do veículo ou veículo exclusivo violado Endereço: AV…" at bounding box center [603, 268] width 1206 height 536
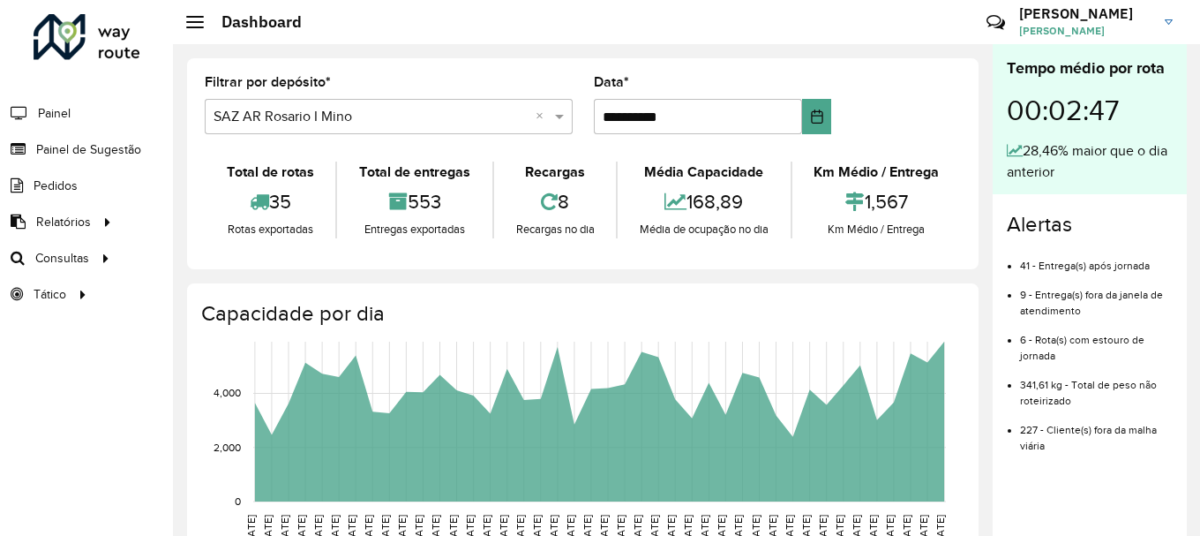
scroll to position [1157, 0]
